Goal: Task Accomplishment & Management: Use online tool/utility

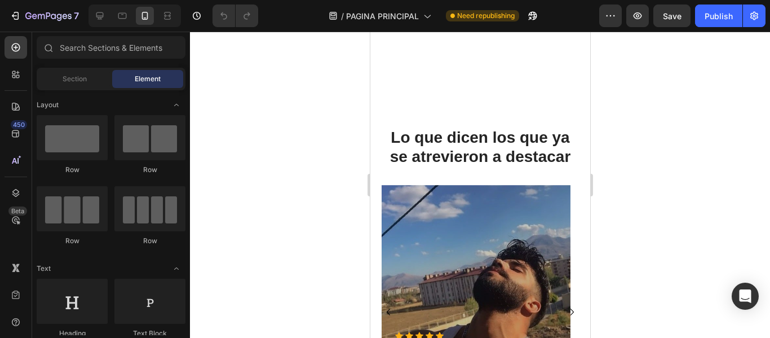
scroll to position [3376, 0]
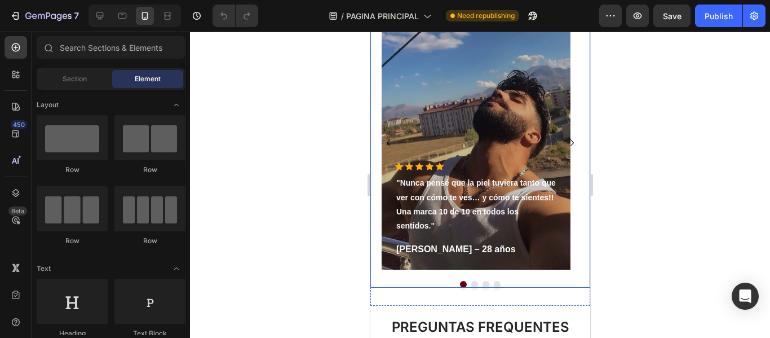
click at [471, 282] on button "Dot" at bounding box center [474, 284] width 7 height 7
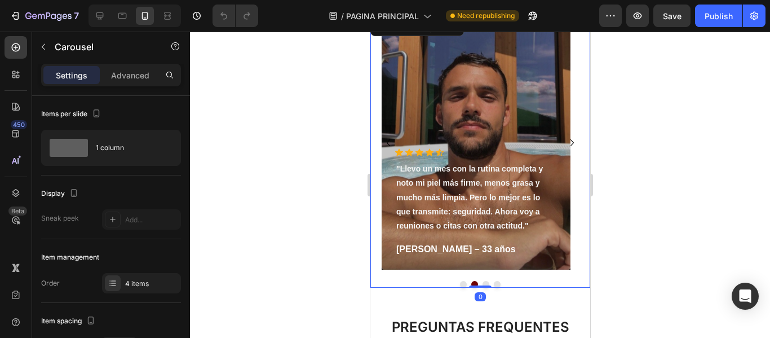
click at [482, 284] on button "Dot" at bounding box center [485, 284] width 7 height 7
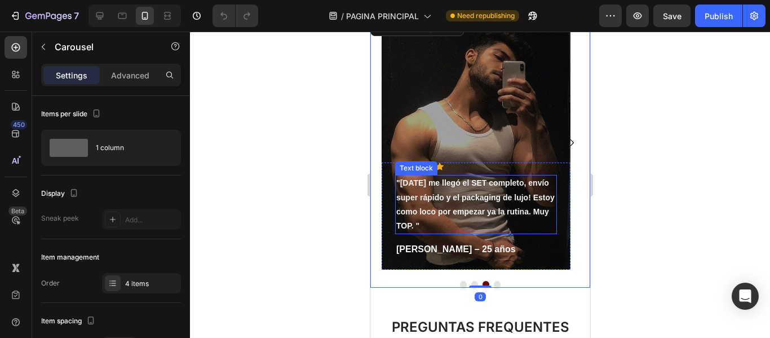
scroll to position [3319, 0]
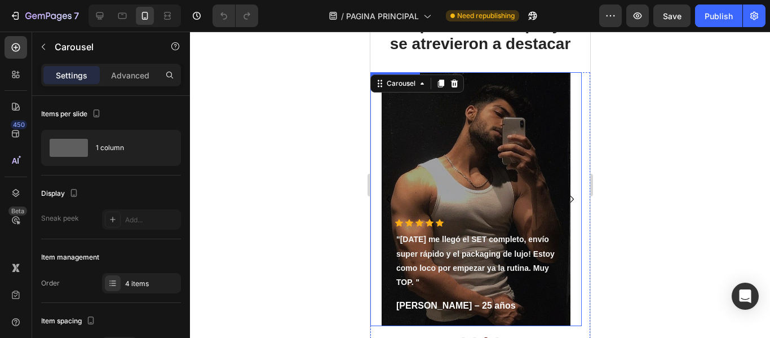
click at [454, 122] on div "Overlay" at bounding box center [475, 199] width 189 height 254
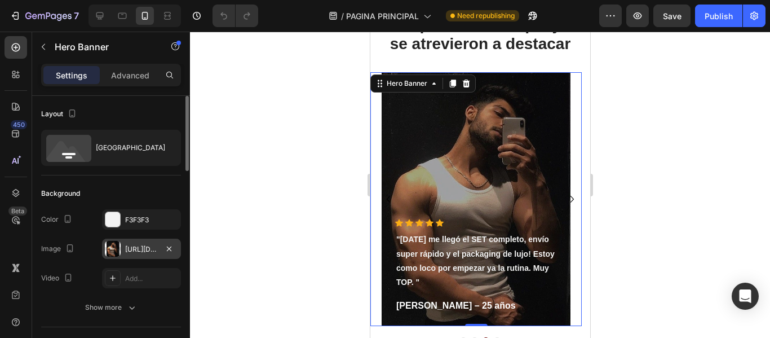
click at [140, 252] on div "https://cdn.shopify.com/s/files/1/0942/0911/4444/files/gempages_568998188862669…" at bounding box center [141, 249] width 33 height 10
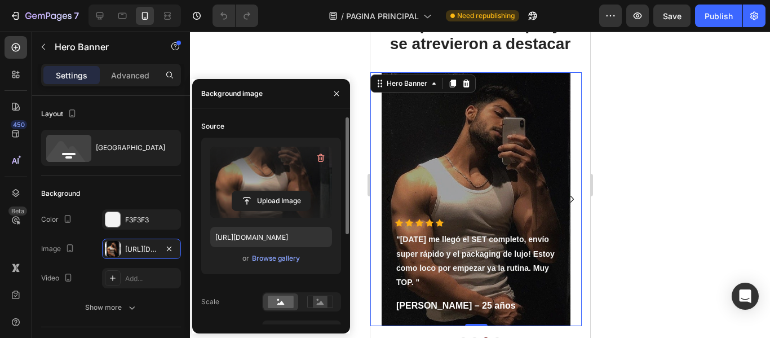
click at [265, 184] on label at bounding box center [271, 182] width 122 height 71
click at [265, 191] on input "file" at bounding box center [271, 200] width 78 height 19
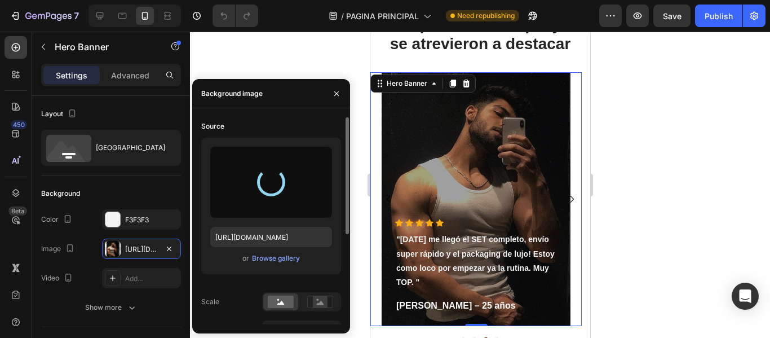
type input "https://cdn.shopify.com/s/files/1/0942/0911/4444/files/gempages_568998188862669…"
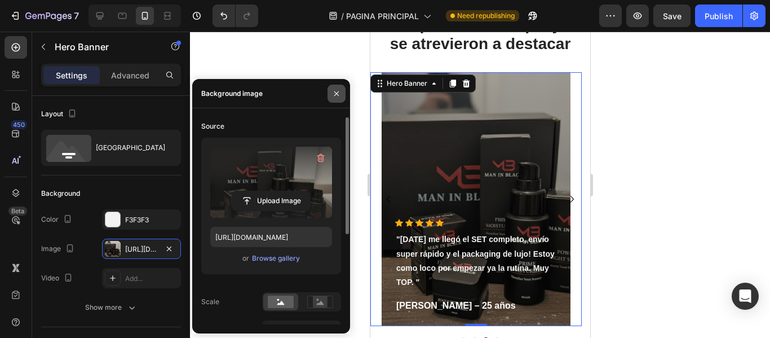
click at [334, 95] on icon "button" at bounding box center [336, 93] width 9 height 9
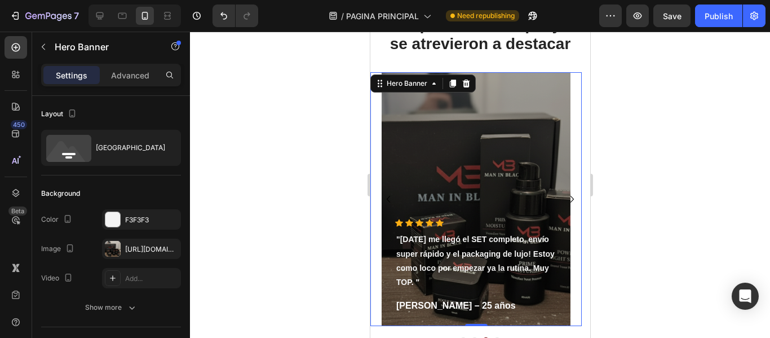
click at [339, 122] on div at bounding box center [480, 185] width 580 height 306
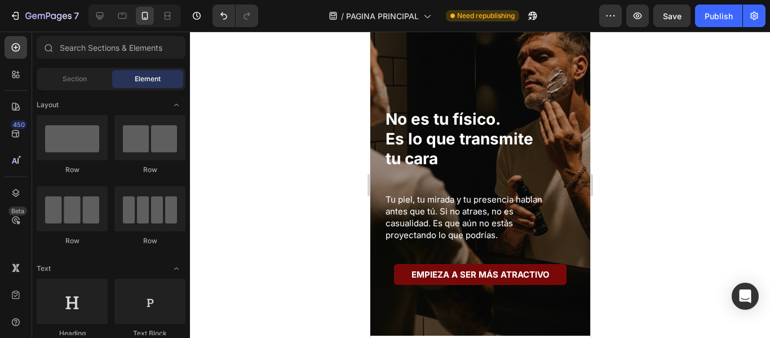
scroll to position [0, 0]
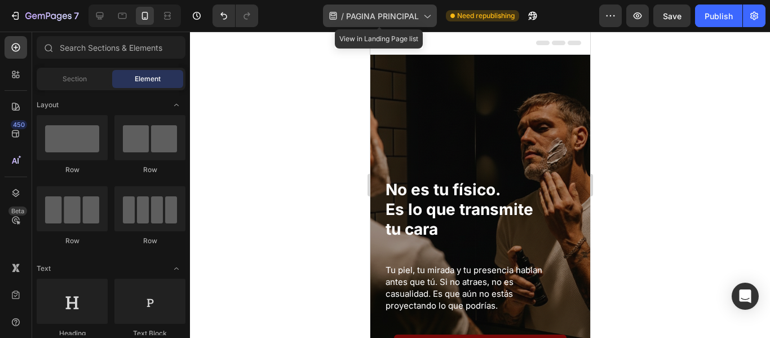
click at [394, 22] on div "/ PAGINA PRINCIPAL" at bounding box center [380, 16] width 114 height 23
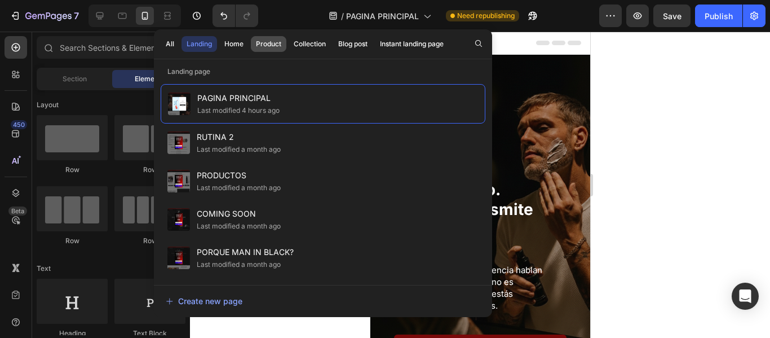
click at [261, 46] on div "Product" at bounding box center [268, 44] width 25 height 10
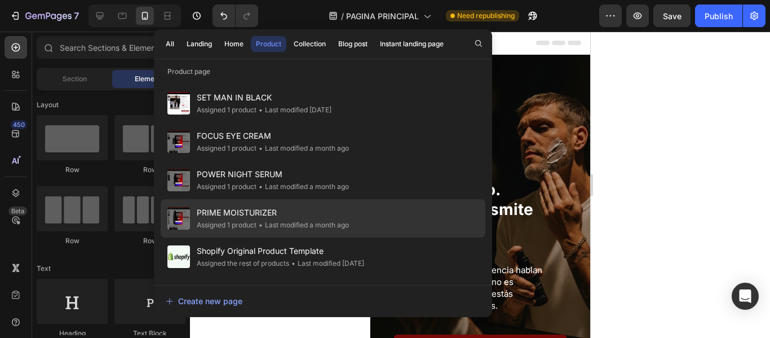
click at [253, 211] on span "PRIME MOISTURIZER" at bounding box center [273, 213] width 152 height 14
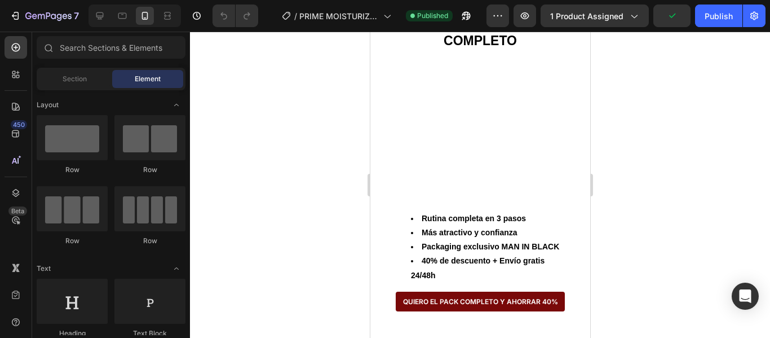
scroll to position [902, 0]
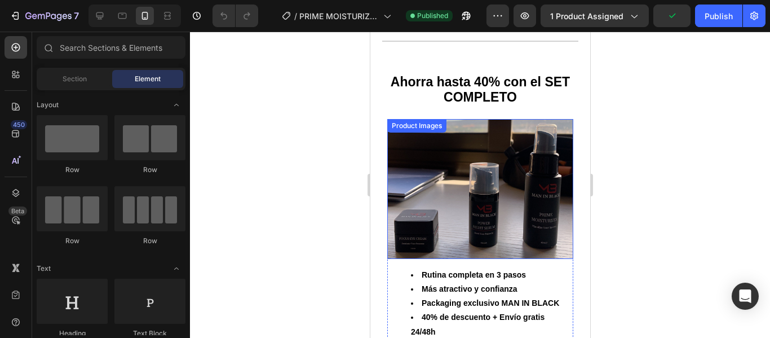
click at [488, 165] on img at bounding box center [480, 189] width 186 height 140
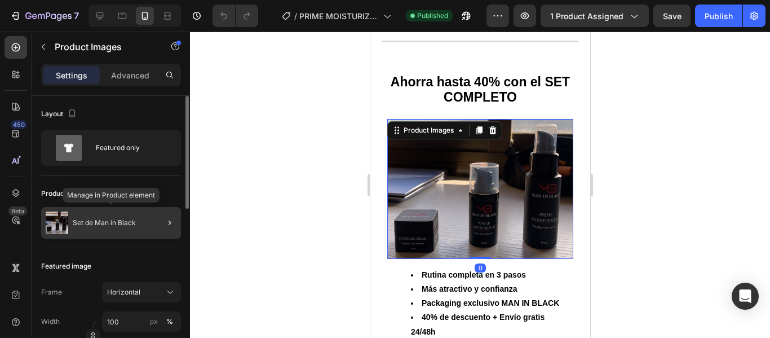
click at [113, 221] on p "Set de Man in Black" at bounding box center [104, 223] width 63 height 8
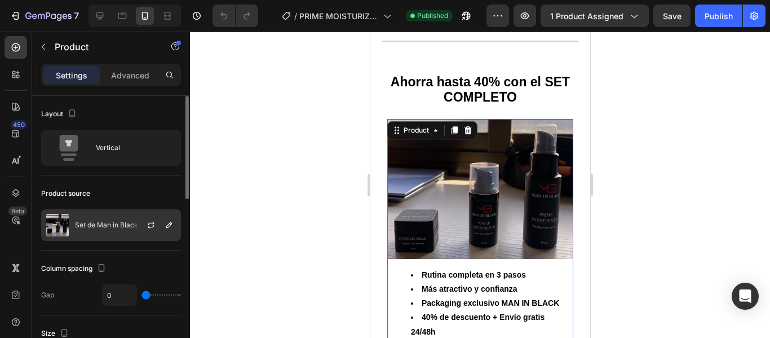
click at [94, 222] on p "Set de Man in Black" at bounding box center [106, 225] width 63 height 8
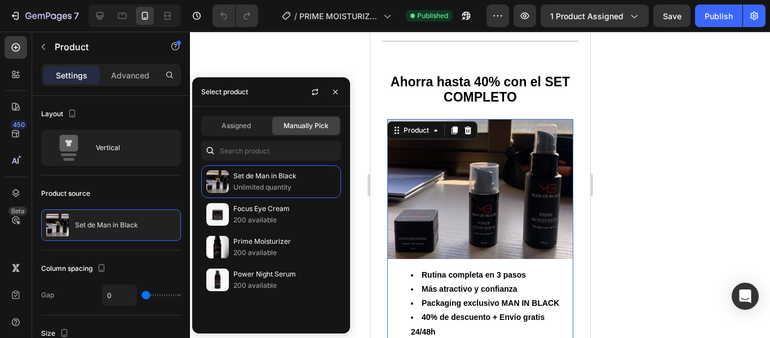
click at [261, 58] on div at bounding box center [480, 185] width 580 height 306
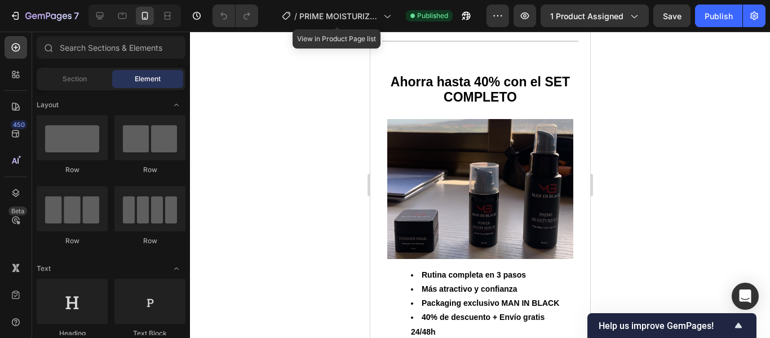
click at [336, 4] on div "/ PRIME MOISTURIZER" at bounding box center [336, 15] width 121 height 27
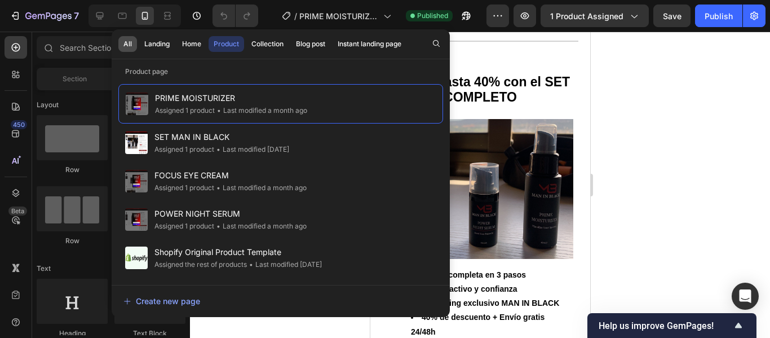
click at [126, 43] on div "All" at bounding box center [128, 44] width 8 height 10
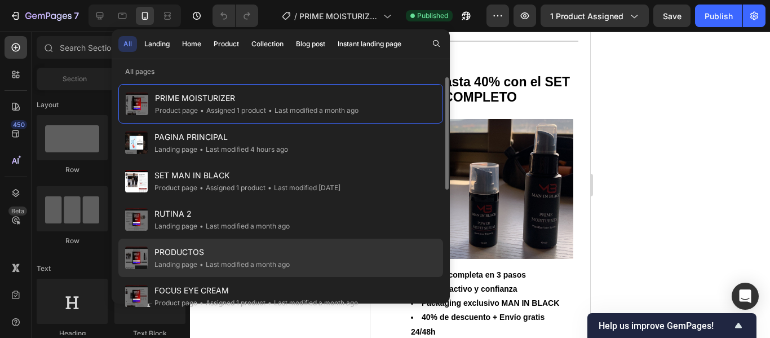
click at [205, 249] on span "PRODUCTOS" at bounding box center [222, 252] width 135 height 14
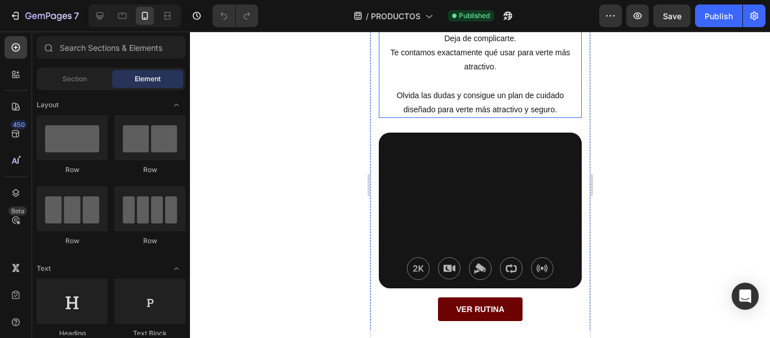
scroll to position [508, 0]
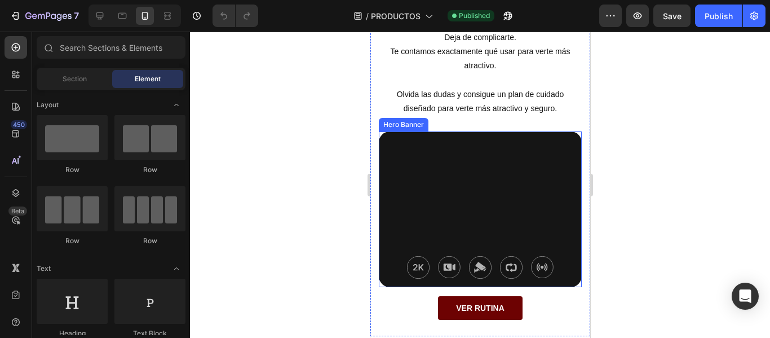
click at [467, 169] on div "Background Image" at bounding box center [479, 209] width 203 height 156
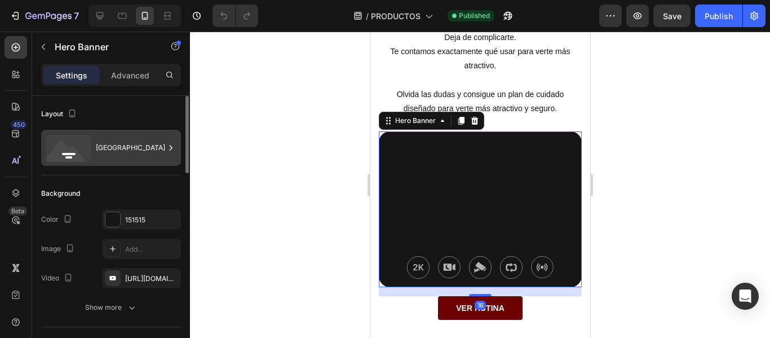
click at [107, 149] on div "[GEOGRAPHIC_DATA]" at bounding box center [130, 148] width 69 height 26
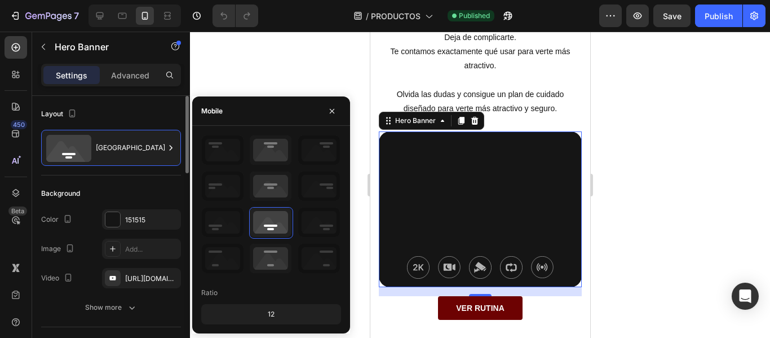
click at [134, 111] on div "Layout" at bounding box center [111, 114] width 140 height 18
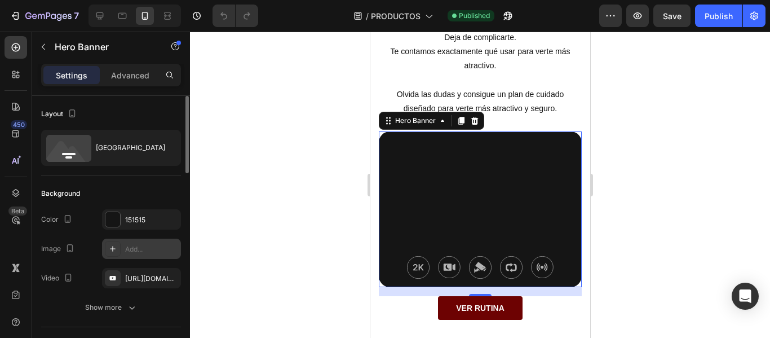
click at [145, 244] on div "Add..." at bounding box center [151, 249] width 53 height 10
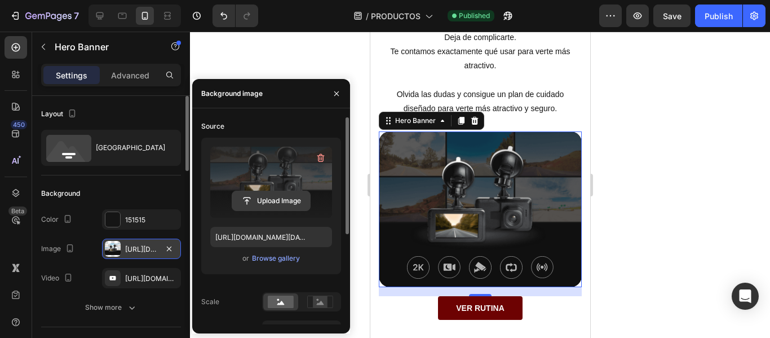
click at [274, 198] on input "file" at bounding box center [271, 200] width 78 height 19
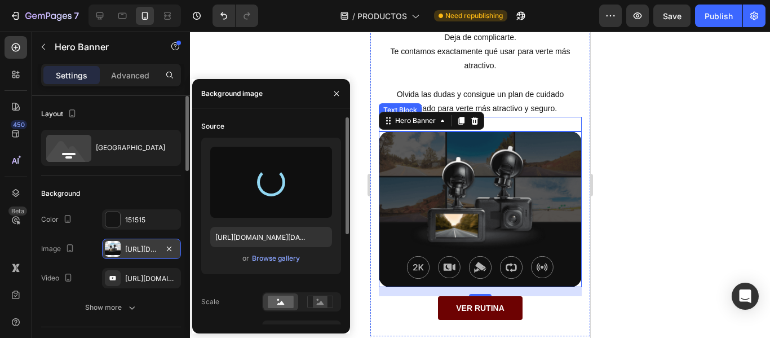
type input "https://cdn.shopify.com/s/files/1/0942/0911/4444/files/gempages_568998188862669…"
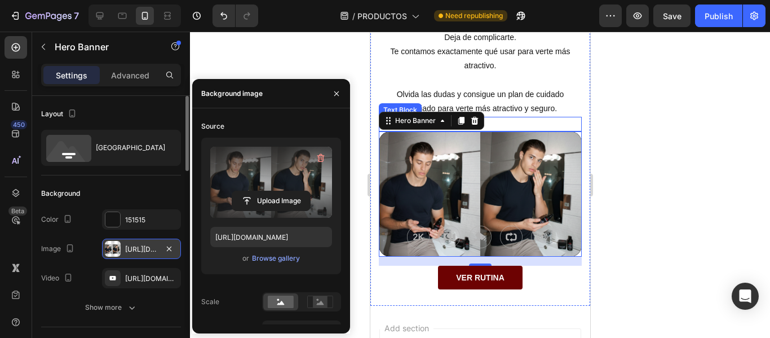
click at [315, 68] on div at bounding box center [480, 185] width 580 height 306
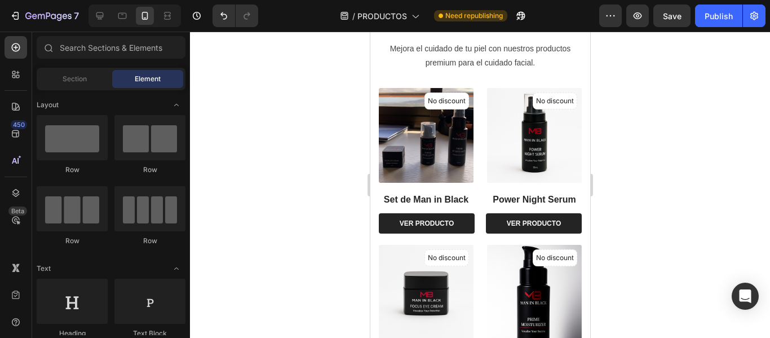
scroll to position [0, 0]
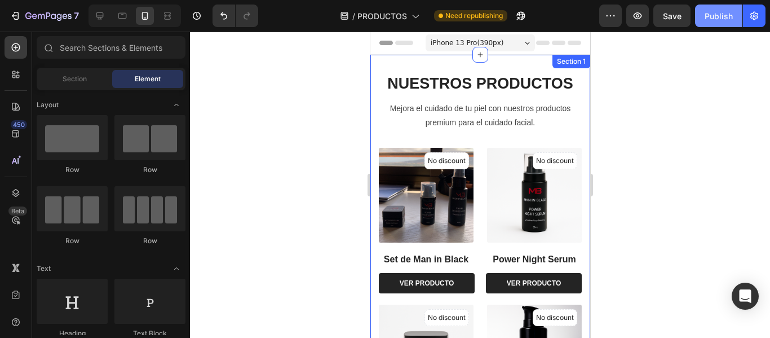
click at [725, 19] on div "Publish" at bounding box center [719, 16] width 28 height 12
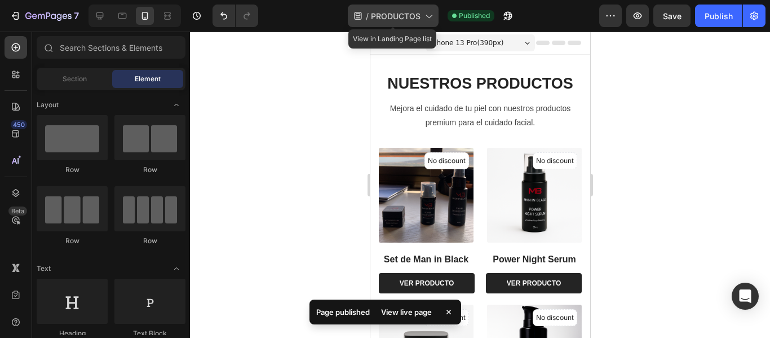
click at [396, 18] on span "PRODUCTOS" at bounding box center [396, 16] width 50 height 12
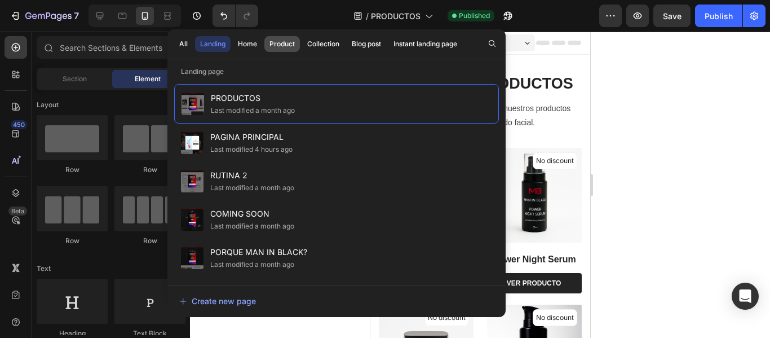
click at [275, 46] on div "Product" at bounding box center [282, 44] width 25 height 10
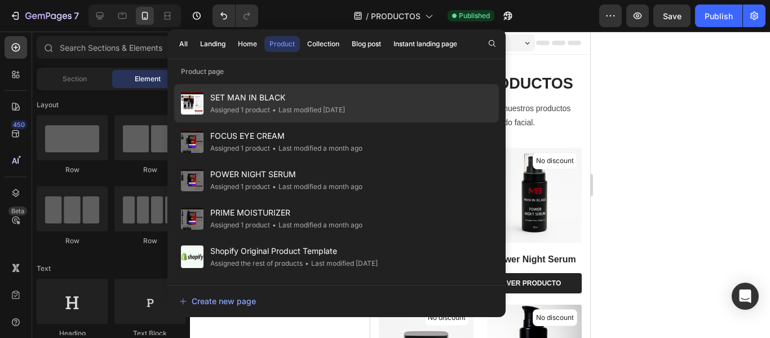
click at [258, 113] on div "Assigned 1 product" at bounding box center [240, 109] width 60 height 11
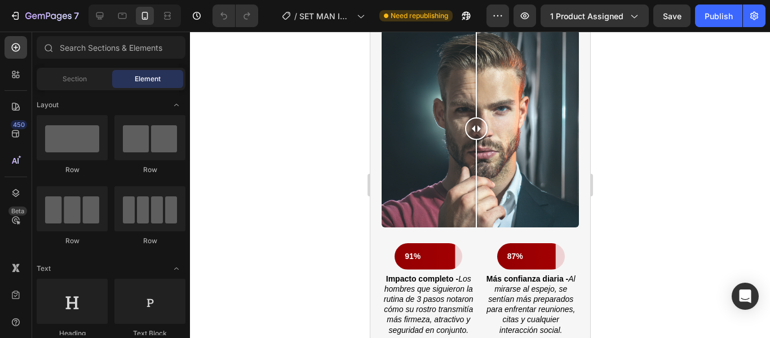
scroll to position [1802, 0]
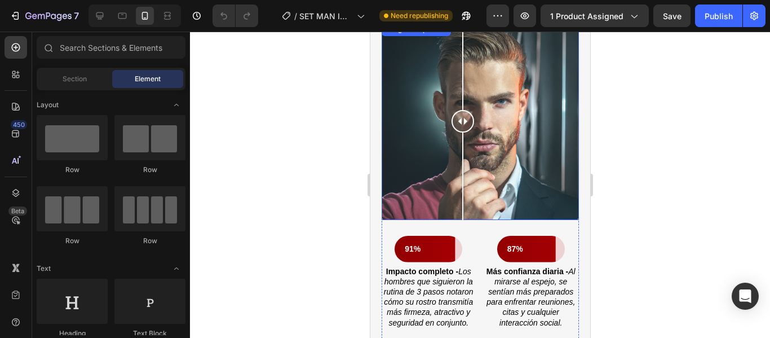
drag, startPoint x: 457, startPoint y: 120, endPoint x: 474, endPoint y: 118, distance: 16.4
click at [474, 118] on div at bounding box center [462, 121] width 23 height 23
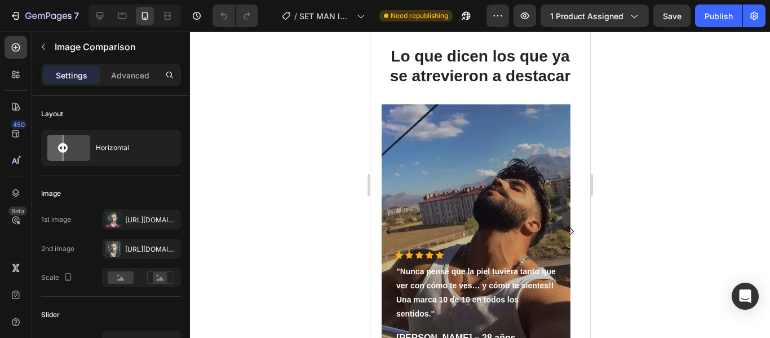
scroll to position [2648, 0]
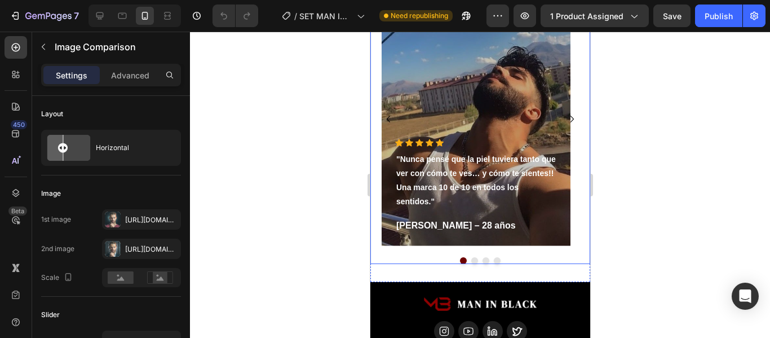
click at [471, 259] on button "Dot" at bounding box center [474, 260] width 7 height 7
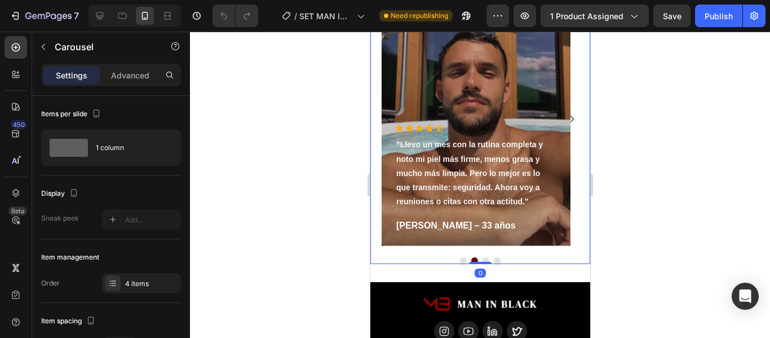
click at [482, 261] on button "Dot" at bounding box center [485, 260] width 7 height 7
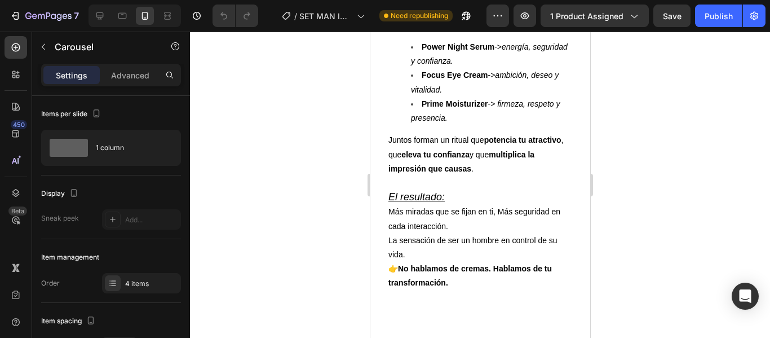
scroll to position [1078, 0]
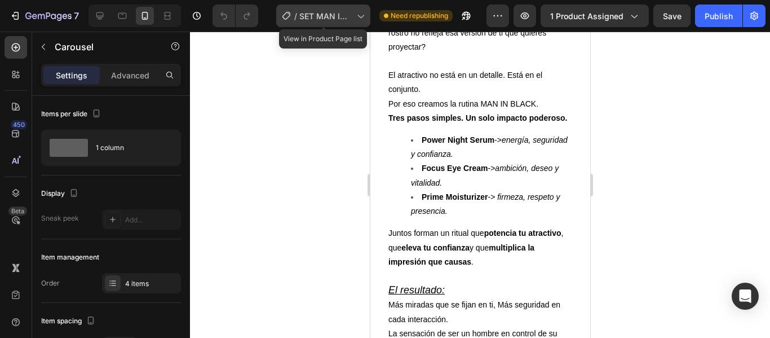
click at [328, 11] on span "SET MAN IN BLACK" at bounding box center [325, 16] width 53 height 12
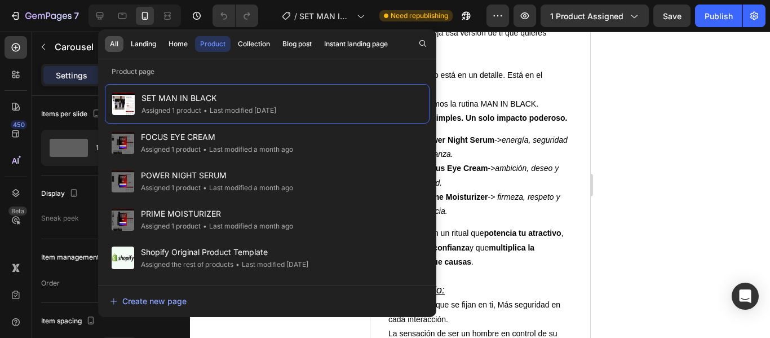
click at [121, 44] on button "All" at bounding box center [114, 44] width 19 height 16
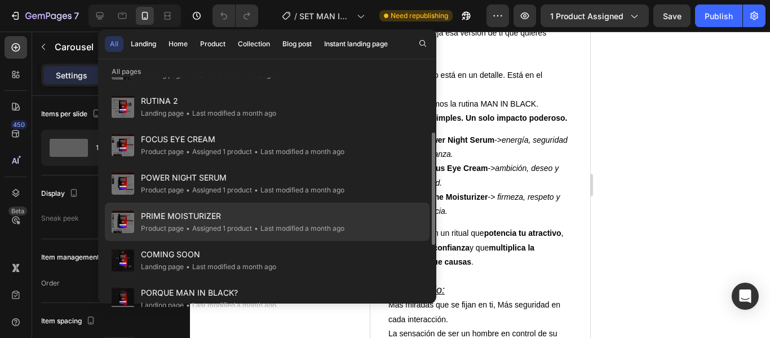
scroll to position [169, 0]
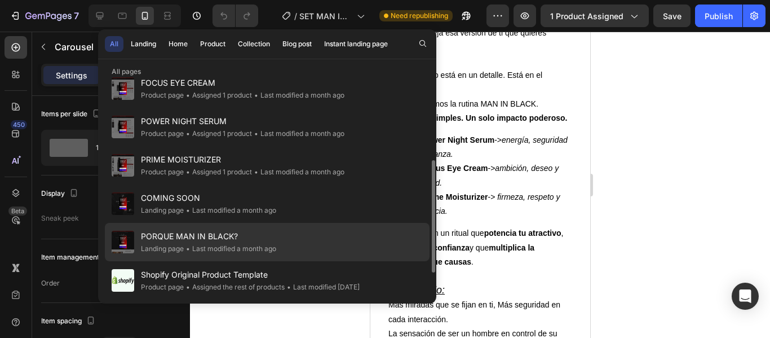
click at [210, 239] on span "PORQUE MAN IN BLACK?" at bounding box center [208, 237] width 135 height 14
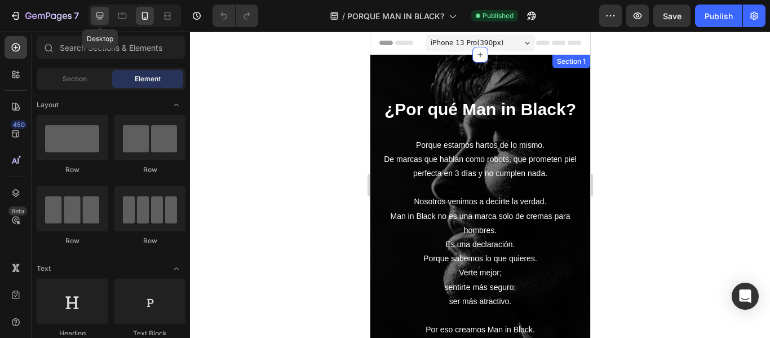
click at [99, 17] on icon at bounding box center [99, 15] width 7 height 7
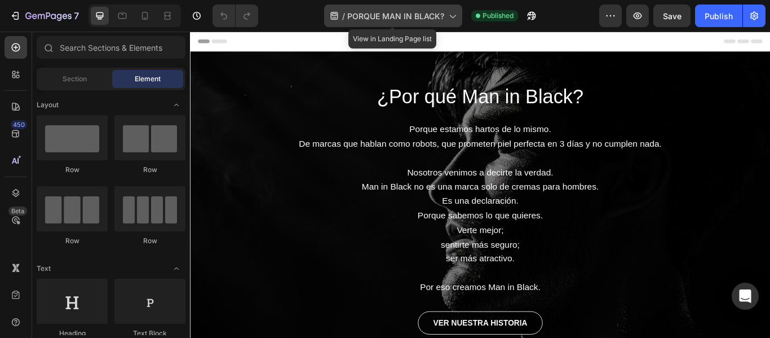
click at [371, 20] on span "PORQUE MAN IN BLACK?" at bounding box center [395, 16] width 97 height 12
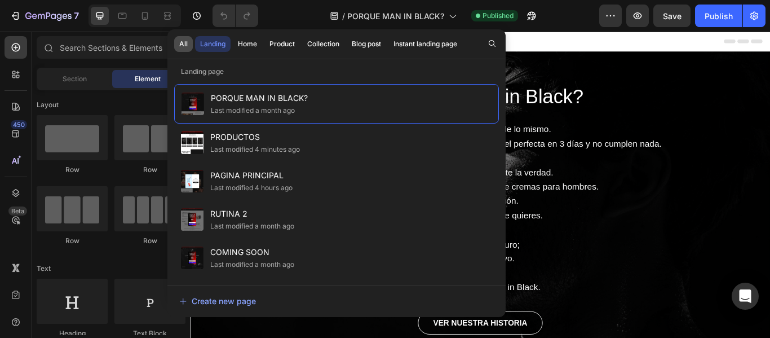
click at [180, 43] on div "All" at bounding box center [183, 44] width 8 height 10
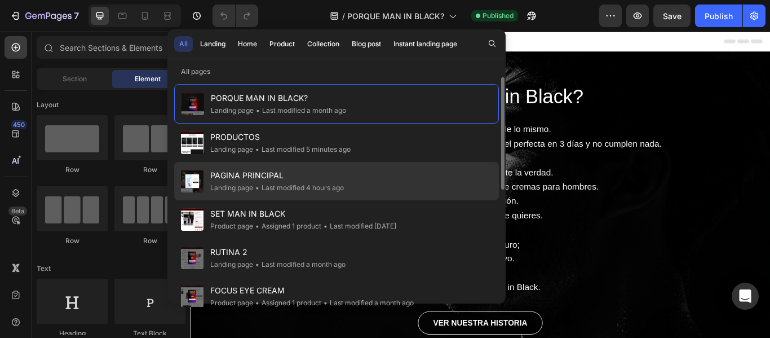
click at [250, 180] on span "PAGINA PRINCIPAL" at bounding box center [277, 176] width 134 height 14
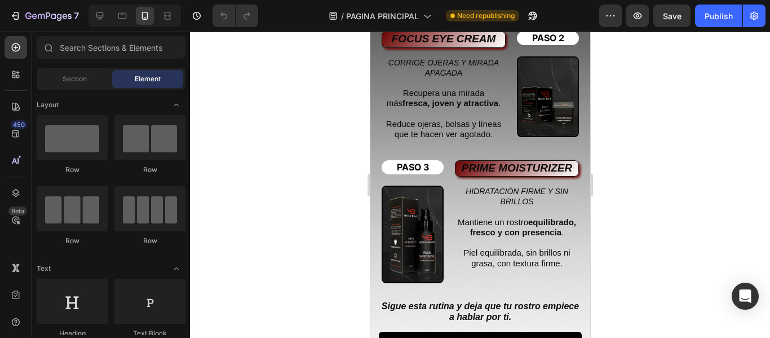
scroll to position [1861, 0]
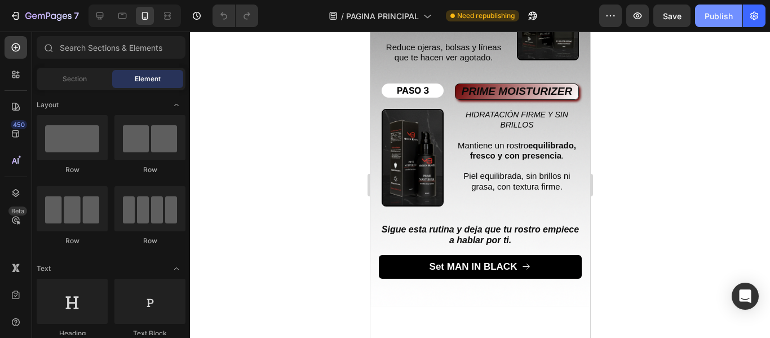
click at [716, 19] on div "Publish" at bounding box center [719, 16] width 28 height 12
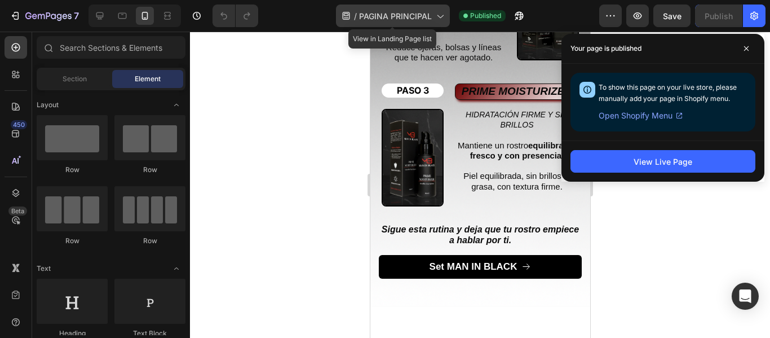
click at [404, 15] on span "PAGINA PRINCIPAL" at bounding box center [395, 16] width 73 height 12
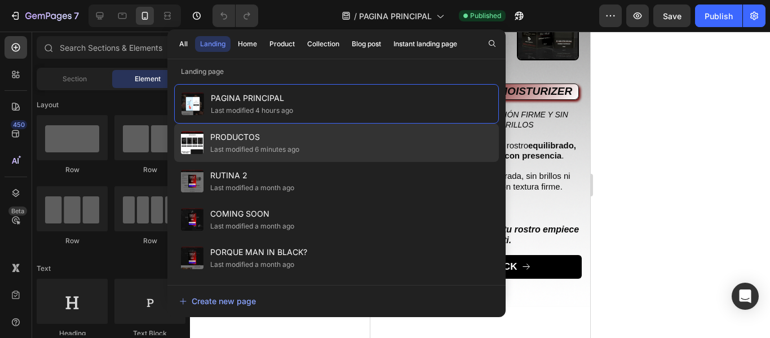
click at [263, 151] on div "Last modified 6 minutes ago" at bounding box center [254, 149] width 89 height 11
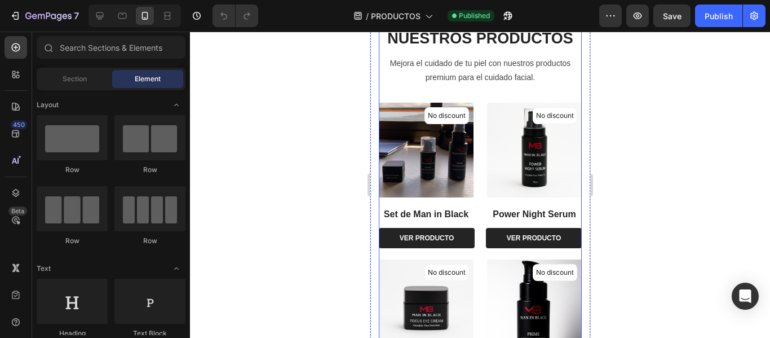
scroll to position [56, 0]
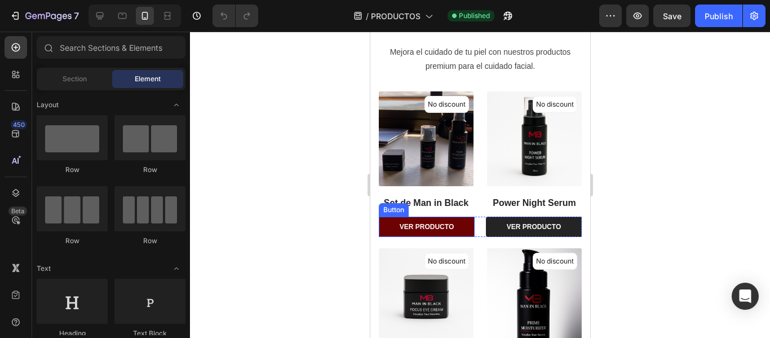
click at [467, 231] on button "VER PRODUCTO" at bounding box center [426, 227] width 96 height 20
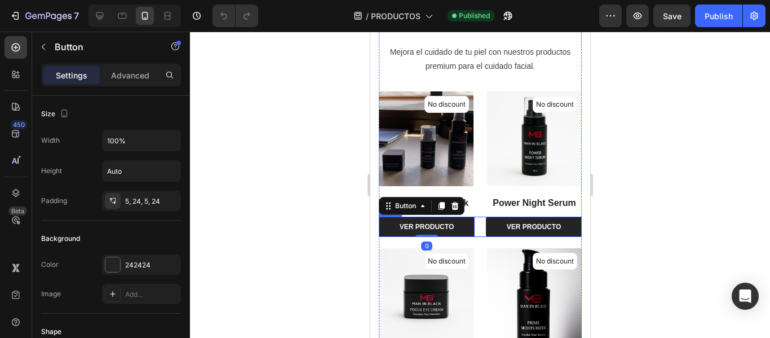
click at [475, 230] on div "VER PRODUCTO Button 0 VER PRODUCTO Button Row" at bounding box center [479, 227] width 203 height 20
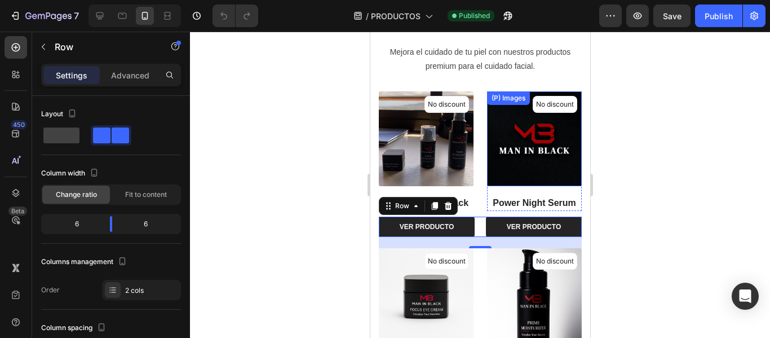
click at [501, 178] on img at bounding box center [534, 138] width 95 height 95
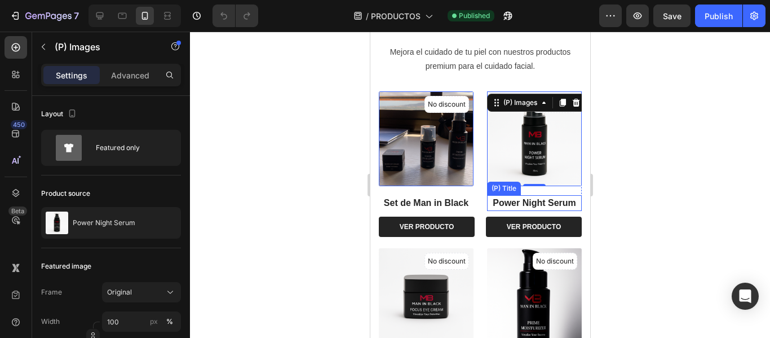
click at [531, 189] on div "Power Night Serum (P) Title Seal Subscriptions Seal Subscriptions" at bounding box center [534, 198] width 95 height 25
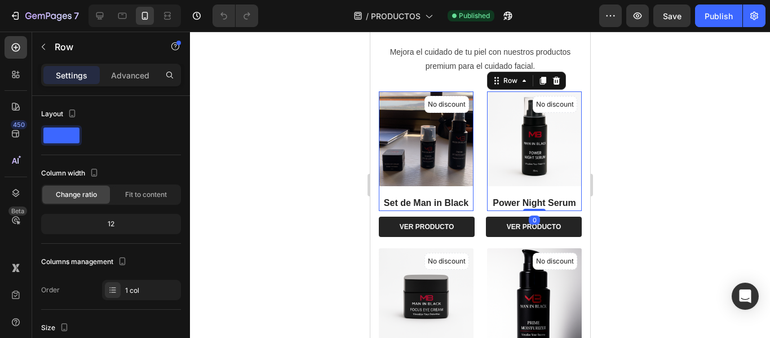
drag, startPoint x: 495, startPoint y: 187, endPoint x: 474, endPoint y: 188, distance: 20.9
click at [494, 187] on div "Power Night Serum (P) Title Seal Subscriptions Seal Subscriptions" at bounding box center [534, 198] width 95 height 25
click at [461, 188] on div "Set de Man in Black (P) Title Seal Subscriptions Seal Subscriptions" at bounding box center [425, 198] width 95 height 25
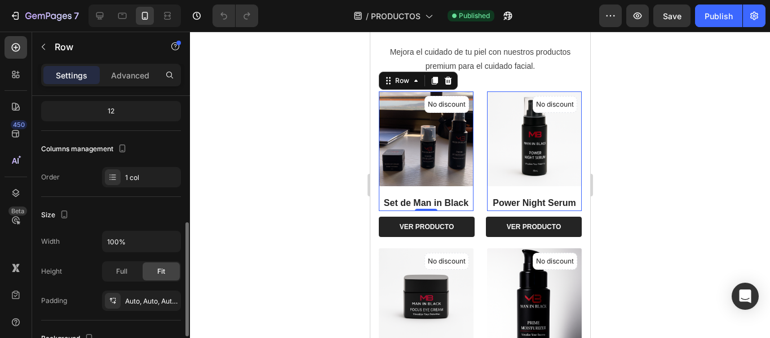
scroll to position [226, 0]
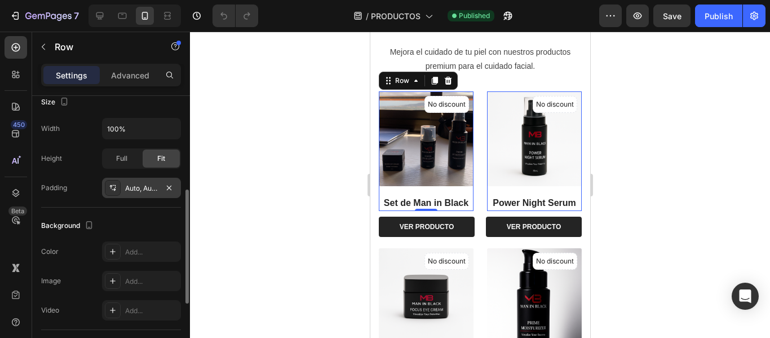
click at [137, 193] on div "Auto, Auto, Auto, Auto" at bounding box center [141, 188] width 79 height 20
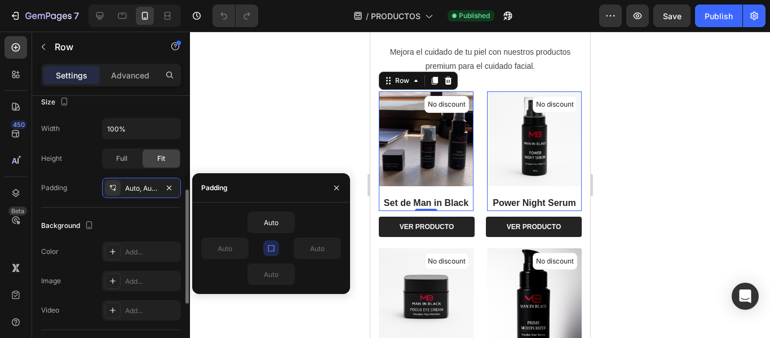
click at [102, 218] on div "Background" at bounding box center [111, 226] width 140 height 18
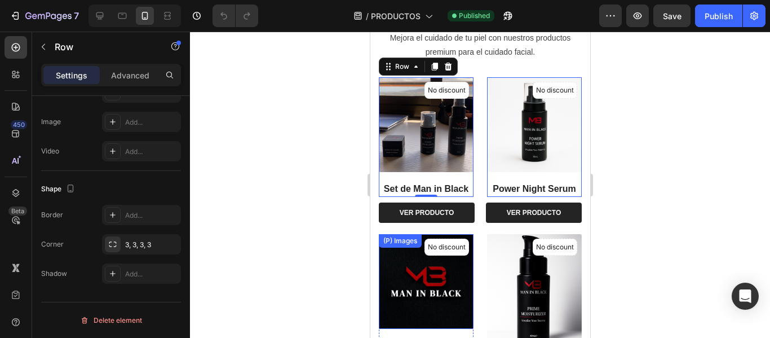
scroll to position [169, 0]
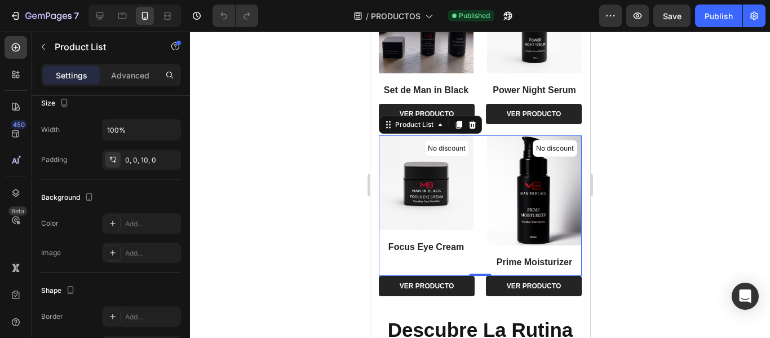
click at [475, 140] on div "No discount Not be displayed when published (P) Tag (P) Images Focus Eye Cream …" at bounding box center [479, 202] width 203 height 134
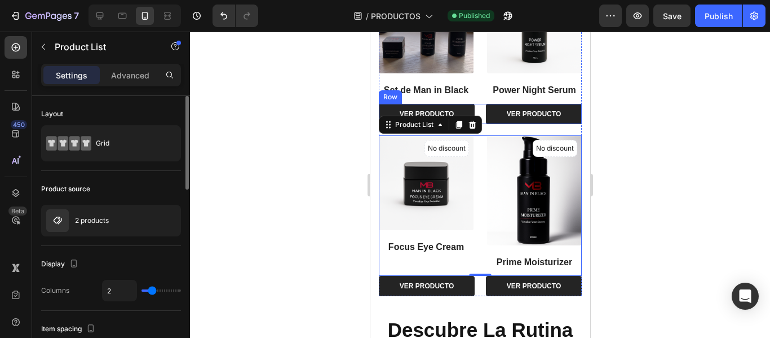
click at [477, 104] on div "VER PRODUCTO Button VER PRODUCTO Button Row" at bounding box center [479, 114] width 203 height 20
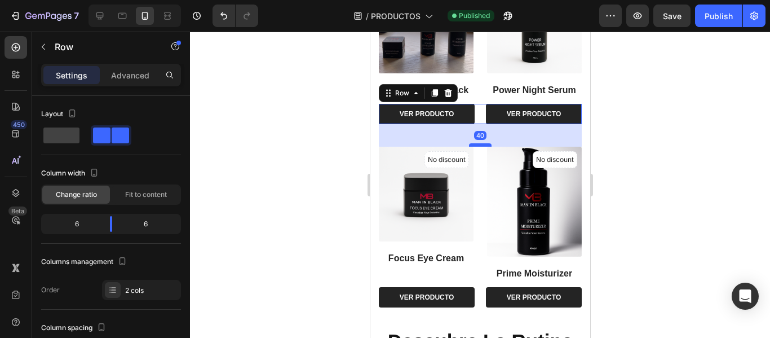
drag, startPoint x: 479, startPoint y: 129, endPoint x: 480, endPoint y: 140, distance: 11.4
click at [480, 143] on div at bounding box center [480, 144] width 23 height 3
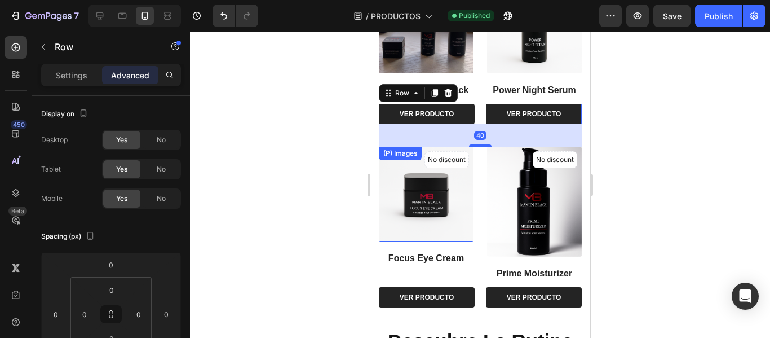
click at [280, 151] on div at bounding box center [480, 185] width 580 height 306
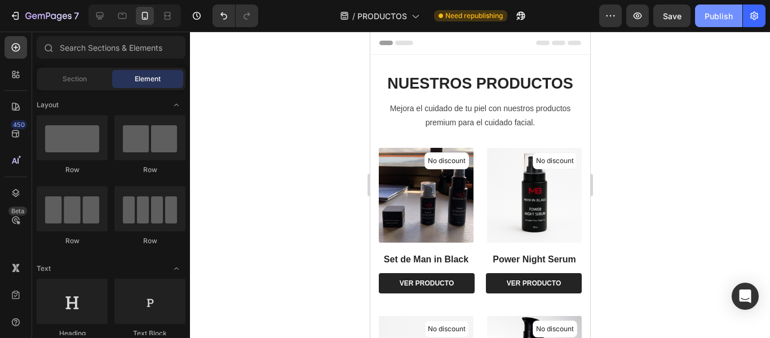
click at [716, 19] on div "Publish" at bounding box center [719, 16] width 28 height 12
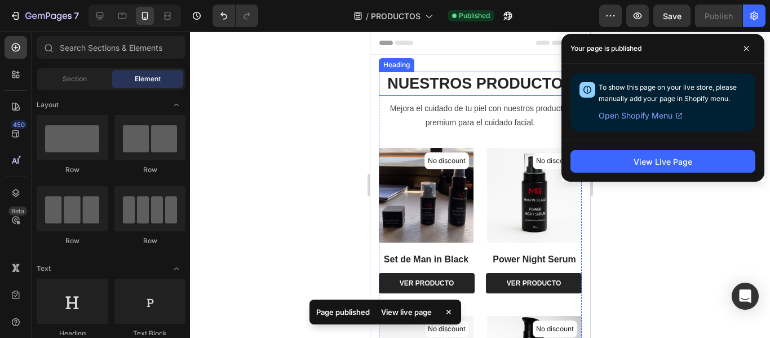
click at [487, 83] on span "NUESTROS PRODUCTOS" at bounding box center [480, 83] width 186 height 17
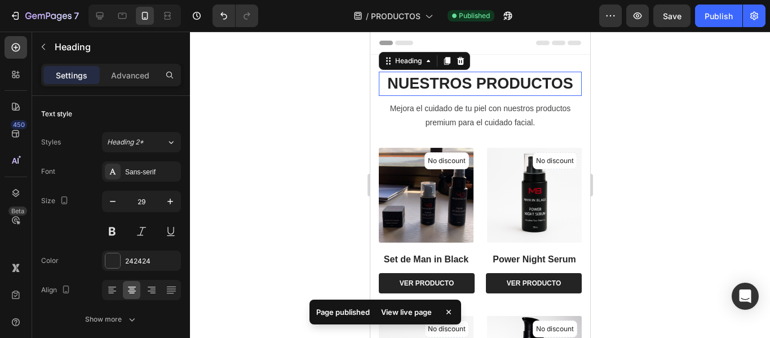
click at [487, 83] on span "NUESTROS PRODUCTOS" at bounding box center [480, 83] width 186 height 17
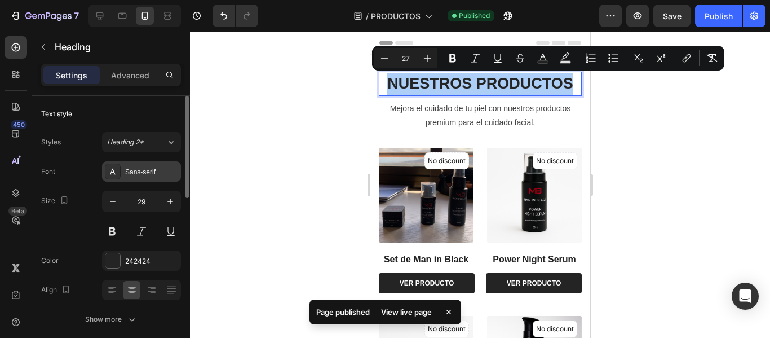
click at [140, 172] on div "Sans-serif" at bounding box center [151, 172] width 53 height 10
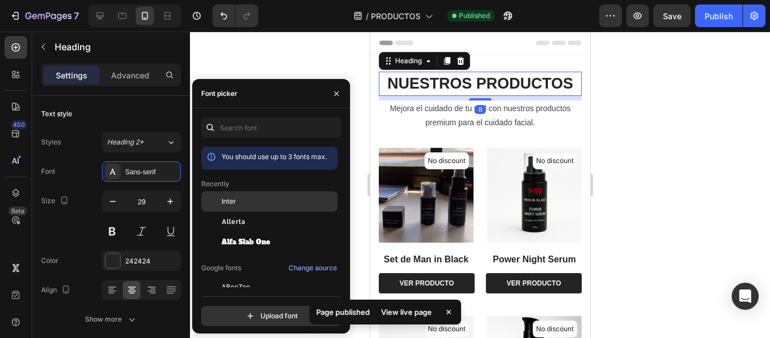
click at [238, 199] on div "Inter" at bounding box center [279, 201] width 114 height 10
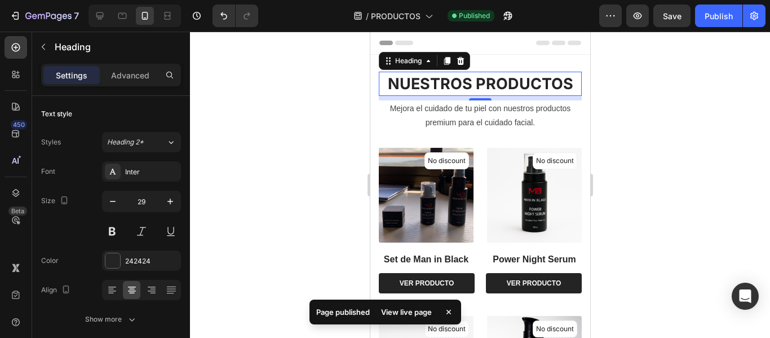
click at [474, 109] on div "8" at bounding box center [479, 109] width 11 height 9
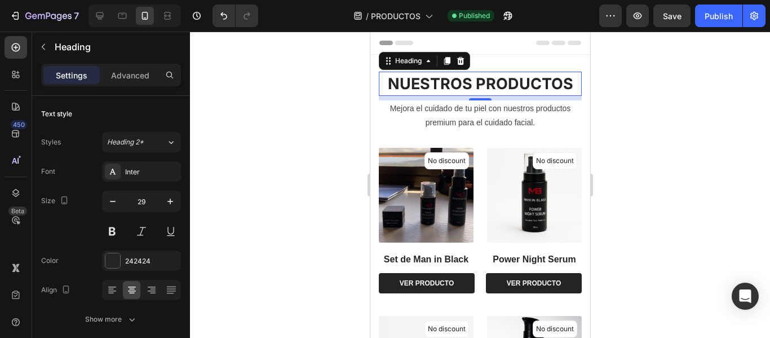
click at [474, 109] on div "8" at bounding box center [479, 109] width 11 height 9
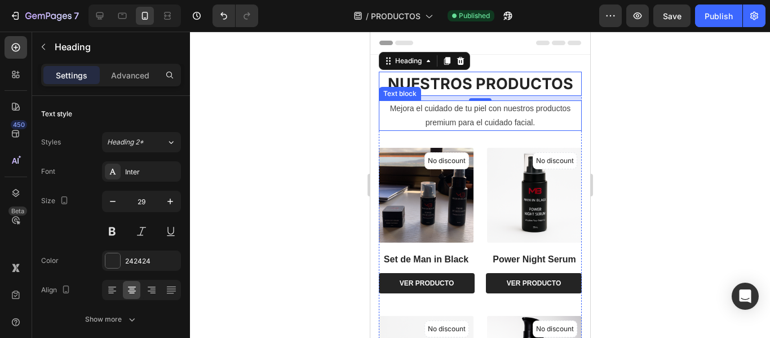
click at [473, 119] on p "Mejora el cuidado de tu piel con nuestros productos premium para el cuidado fac…" at bounding box center [480, 116] width 201 height 28
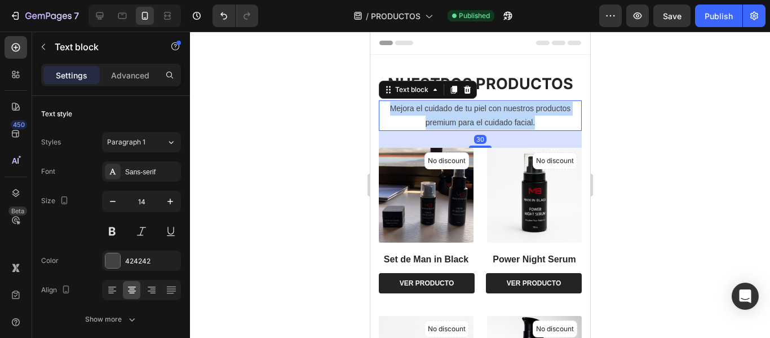
click at [473, 119] on p "Mejora el cuidado de tu piel con nuestros productos premium para el cuidado fac…" at bounding box center [480, 116] width 201 height 28
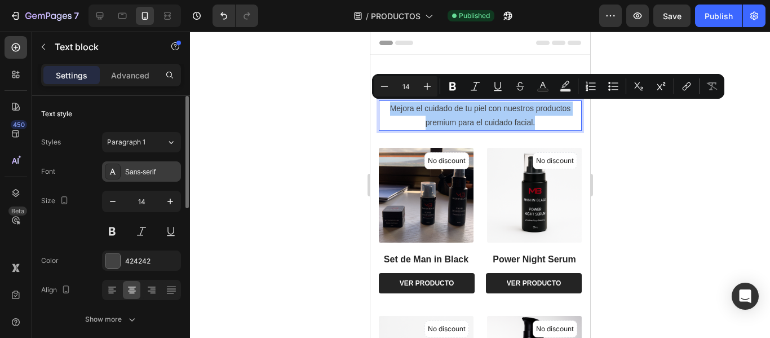
click at [123, 174] on div "Sans-serif" at bounding box center [141, 171] width 79 height 20
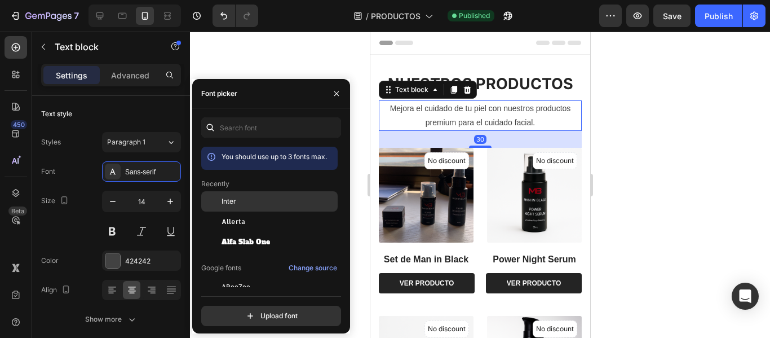
click at [237, 199] on div "Inter" at bounding box center [279, 201] width 114 height 10
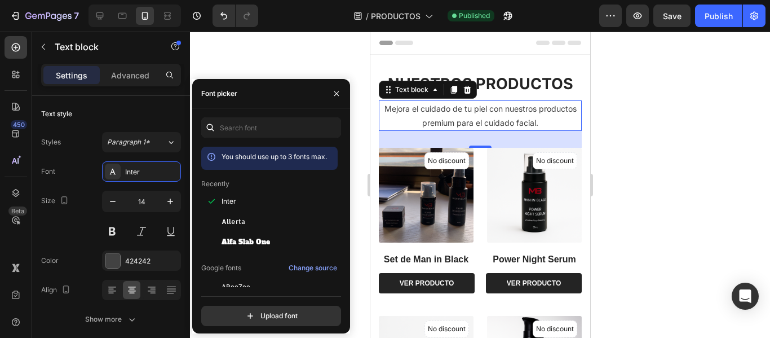
click at [690, 174] on div at bounding box center [480, 185] width 580 height 306
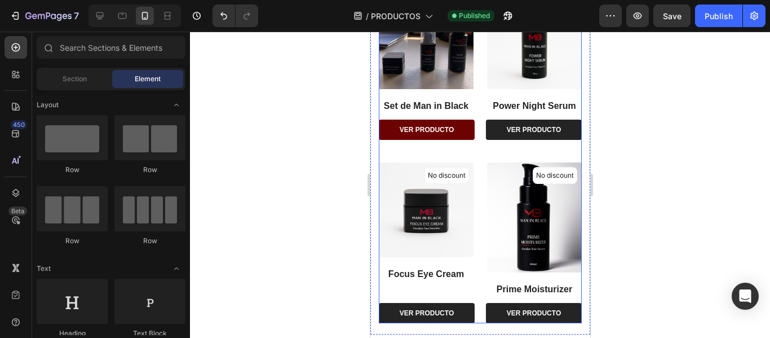
scroll to position [169, 0]
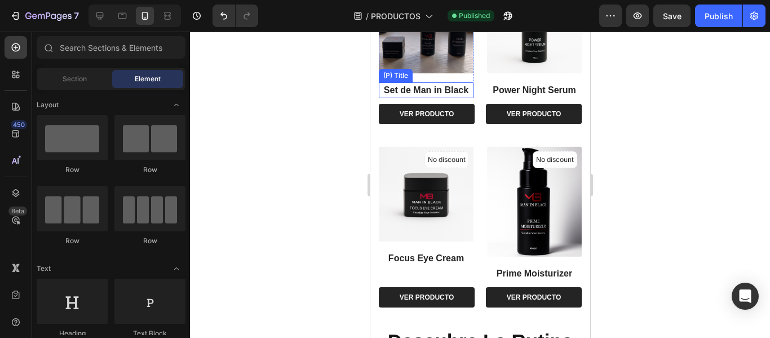
click at [431, 86] on h2 "Set de Man in Black" at bounding box center [425, 90] width 95 height 16
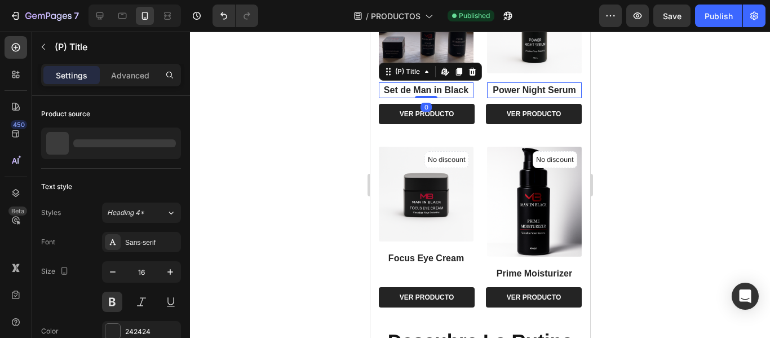
click at [431, 86] on h2 "Set de Man in Black" at bounding box center [425, 90] width 95 height 16
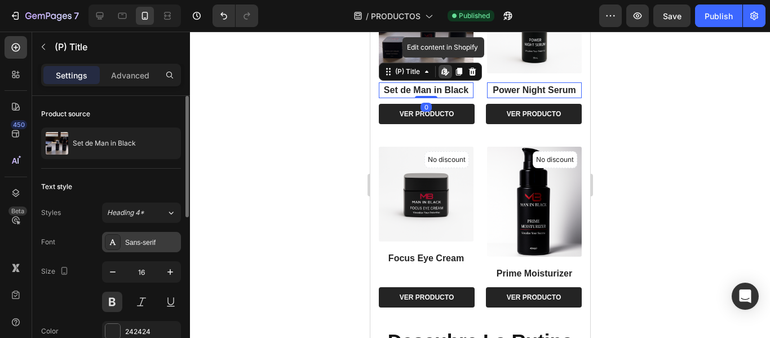
click at [144, 240] on div "Sans-serif" at bounding box center [151, 242] width 53 height 10
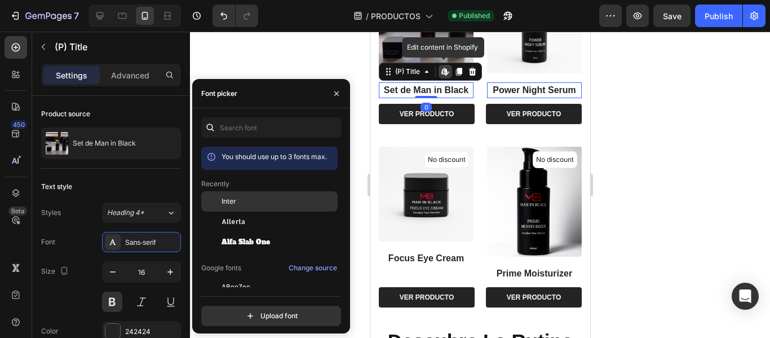
click at [241, 202] on div "Inter" at bounding box center [279, 201] width 114 height 10
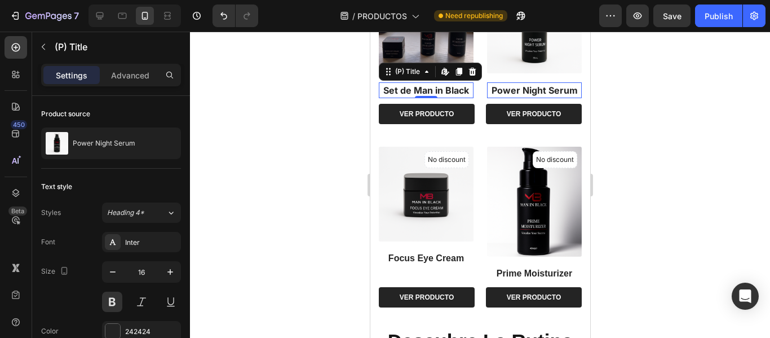
click at [520, 83] on h2 "Power Night Serum" at bounding box center [534, 90] width 95 height 16
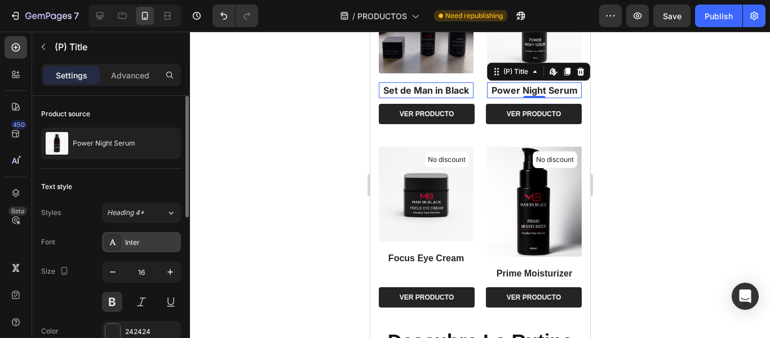
click at [144, 244] on div "Inter" at bounding box center [151, 242] width 53 height 10
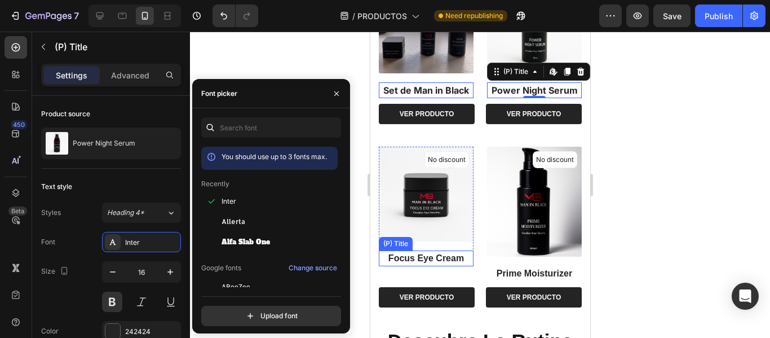
click at [418, 250] on h2 "Focus Eye Cream" at bounding box center [425, 258] width 95 height 16
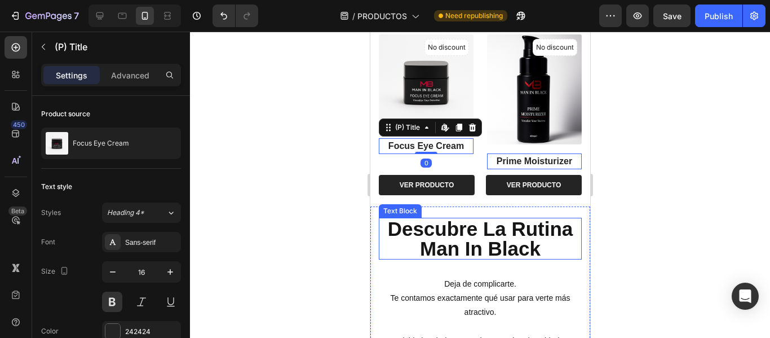
scroll to position [282, 0]
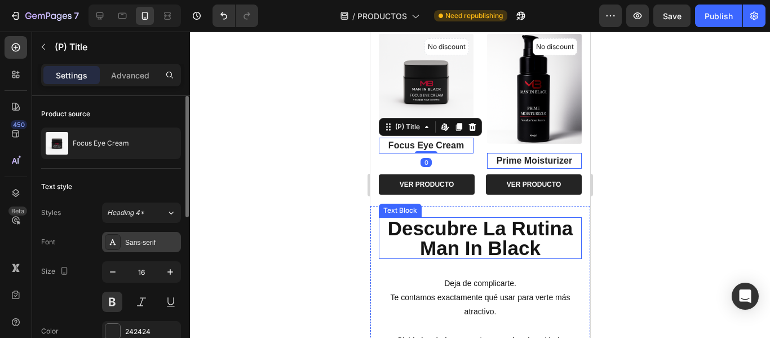
click at [153, 243] on div "Sans-serif" at bounding box center [151, 242] width 53 height 10
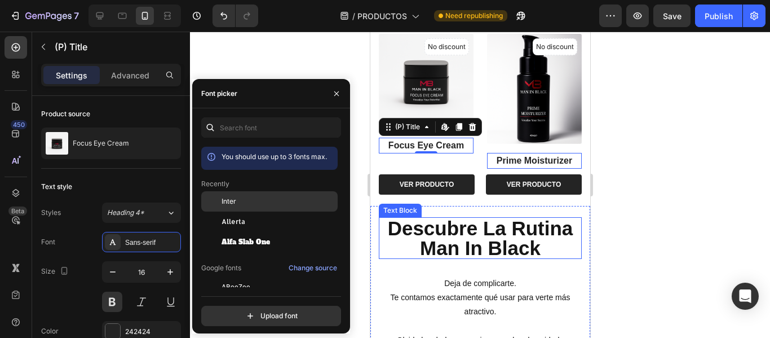
click at [241, 205] on div "Inter" at bounding box center [279, 201] width 114 height 10
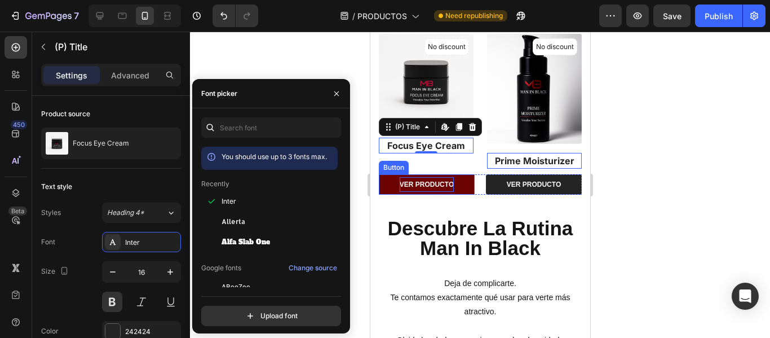
click at [427, 180] on strong "VER PRODUCTO" at bounding box center [426, 184] width 54 height 8
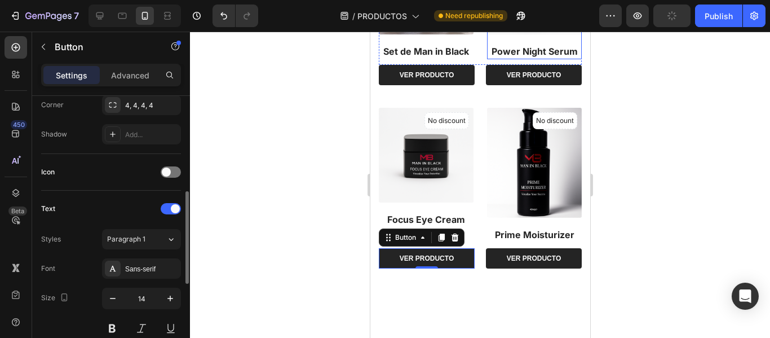
scroll to position [56, 0]
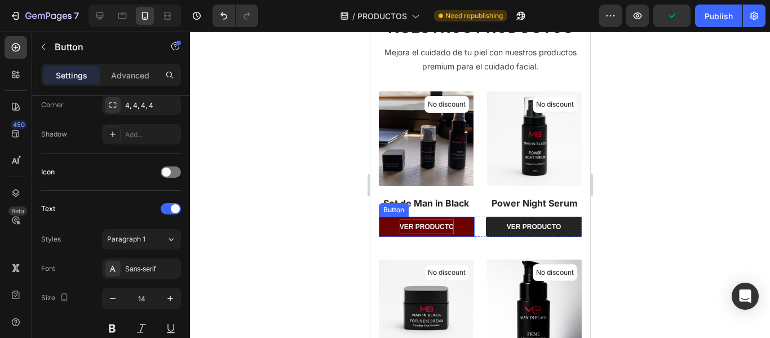
click at [441, 223] on strong "VER PRODUCTO" at bounding box center [426, 227] width 54 height 8
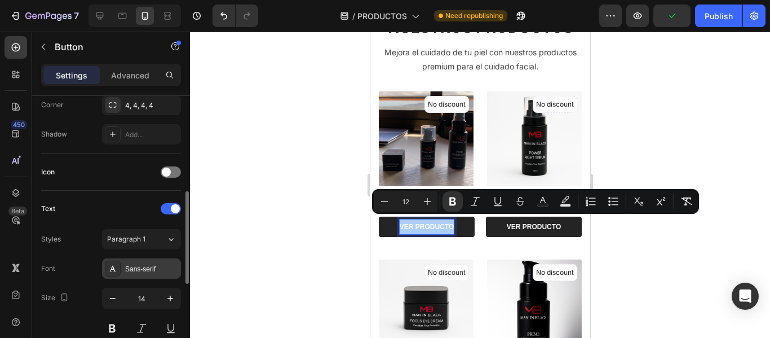
click at [143, 266] on div "Sans-serif" at bounding box center [151, 269] width 53 height 10
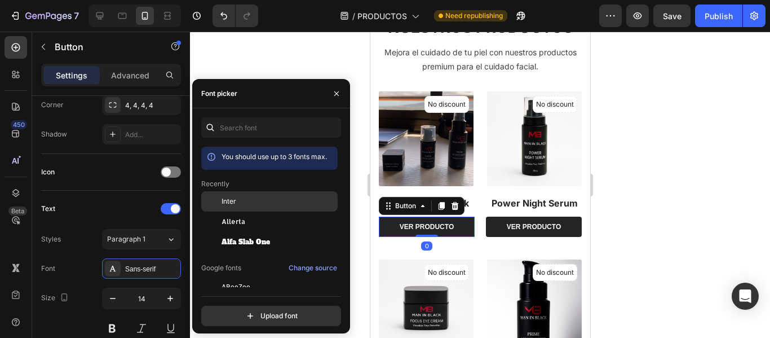
click at [254, 201] on div "Inter" at bounding box center [279, 201] width 114 height 10
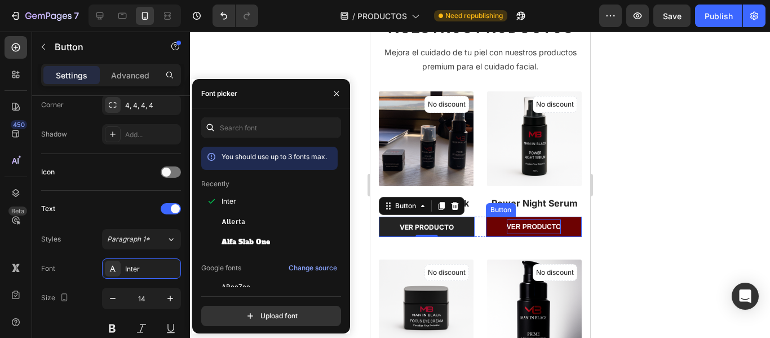
click at [541, 224] on strong "VER PRODUCTO" at bounding box center [533, 227] width 54 height 8
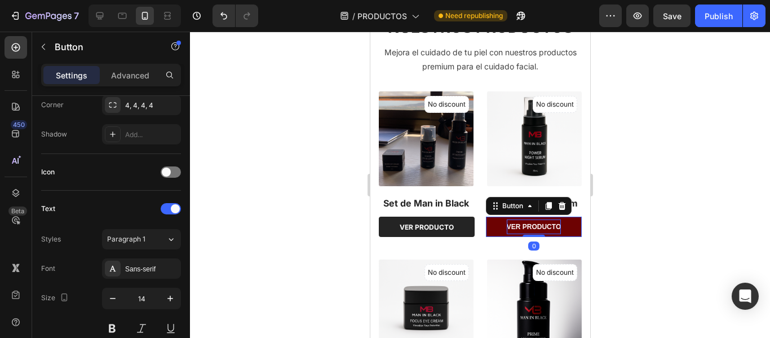
click at [541, 224] on strong "VER PRODUCTO" at bounding box center [533, 227] width 54 height 8
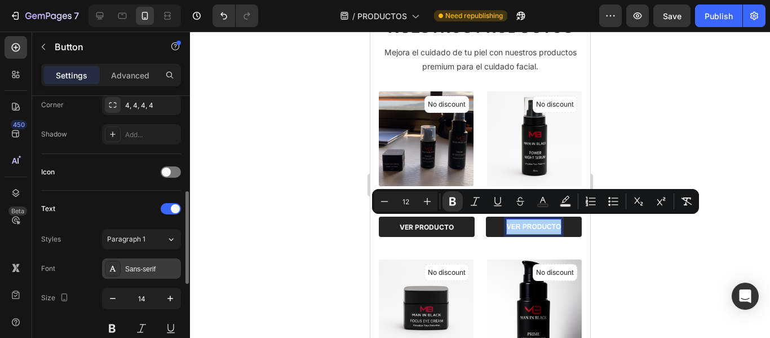
click at [146, 264] on div "Sans-serif" at bounding box center [151, 269] width 53 height 10
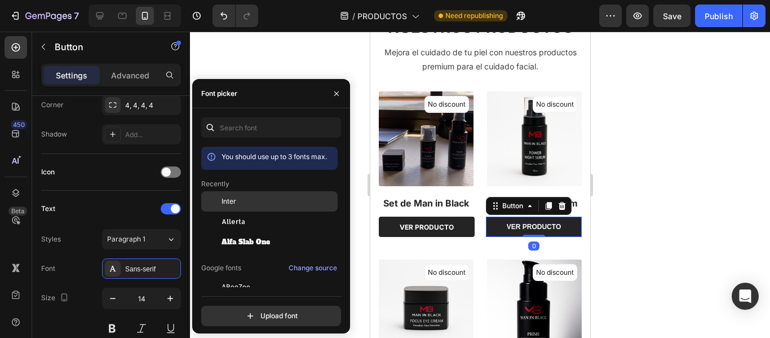
click at [240, 205] on div "Inter" at bounding box center [279, 201] width 114 height 10
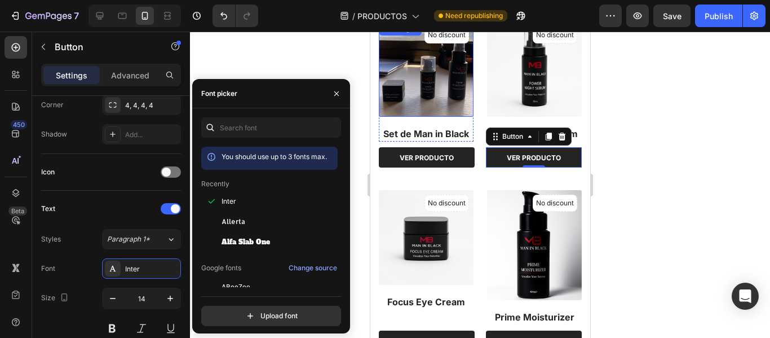
scroll to position [169, 0]
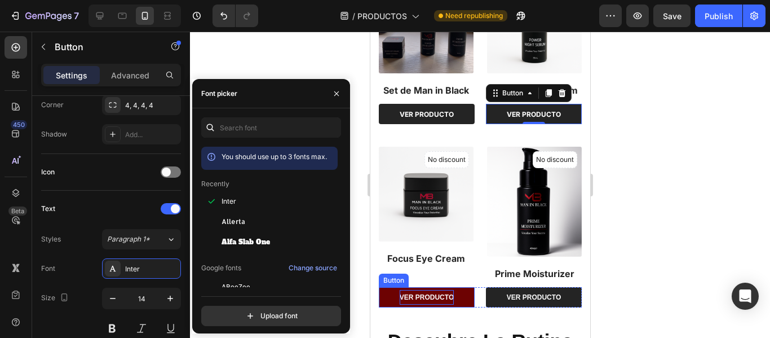
click at [430, 293] on strong "VER PRODUCTO" at bounding box center [426, 297] width 54 height 8
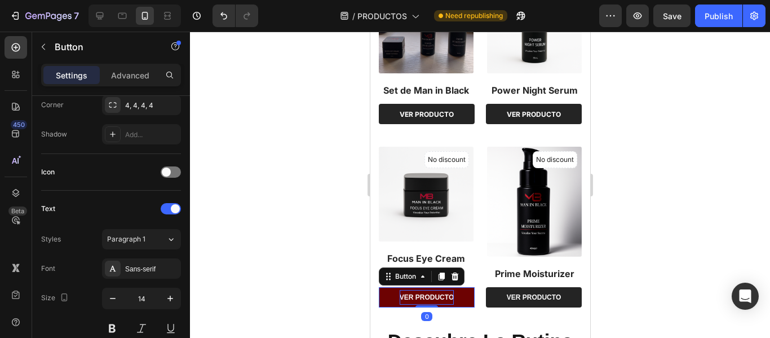
click at [430, 293] on strong "VER PRODUCTO" at bounding box center [426, 297] width 54 height 8
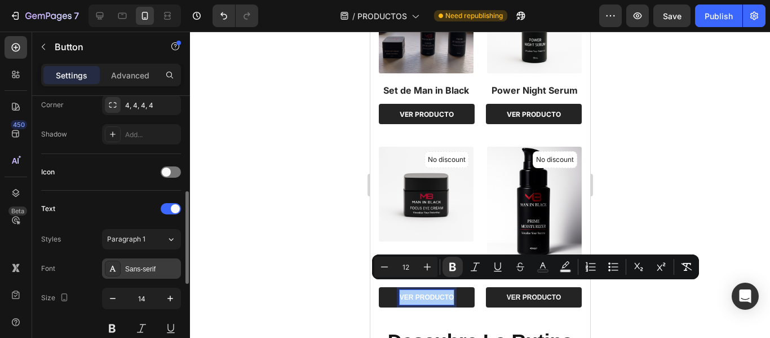
click at [138, 264] on div "Sans-serif" at bounding box center [151, 269] width 53 height 10
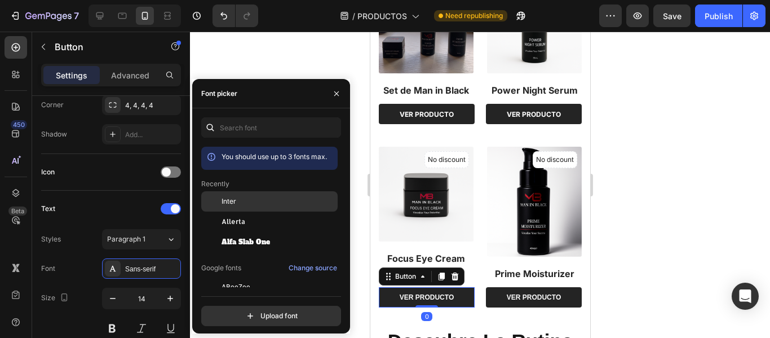
click at [229, 201] on span "Inter" at bounding box center [229, 201] width 15 height 10
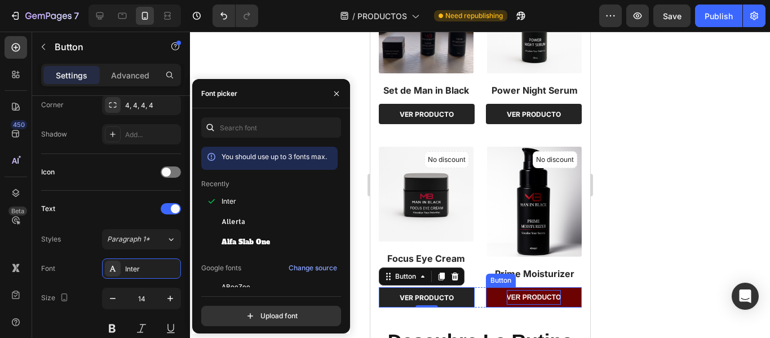
click at [506, 293] on strong "VER PRODUCTO" at bounding box center [533, 297] width 54 height 8
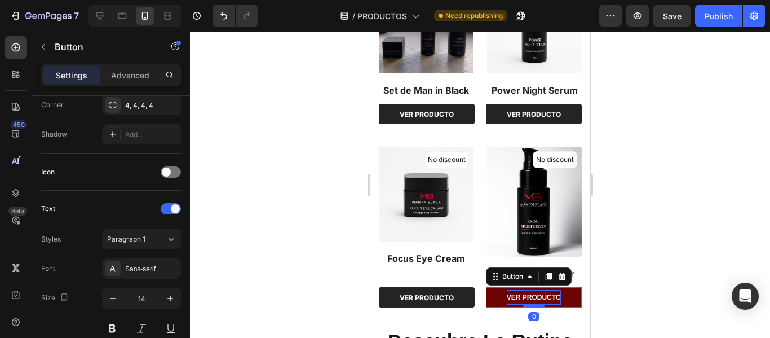
click at [506, 293] on strong "VER PRODUCTO" at bounding box center [533, 297] width 54 height 8
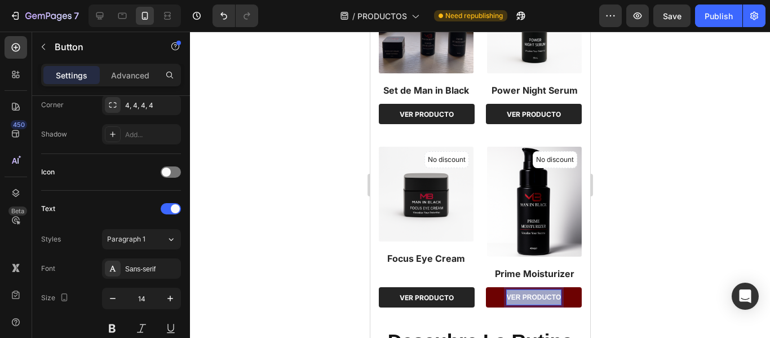
click at [506, 293] on strong "VER PRODUCTO" at bounding box center [533, 297] width 54 height 8
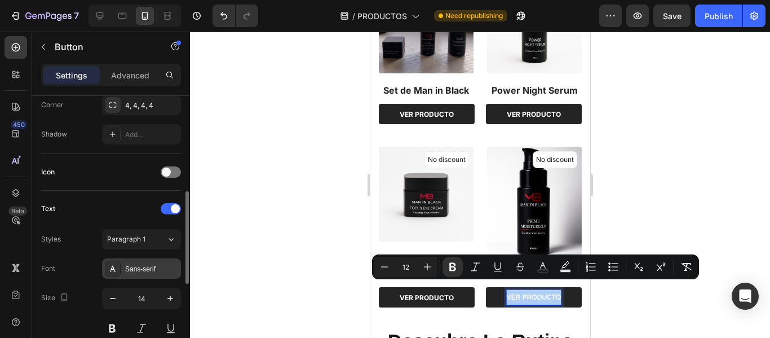
click at [125, 261] on div "Sans-serif" at bounding box center [141, 268] width 79 height 20
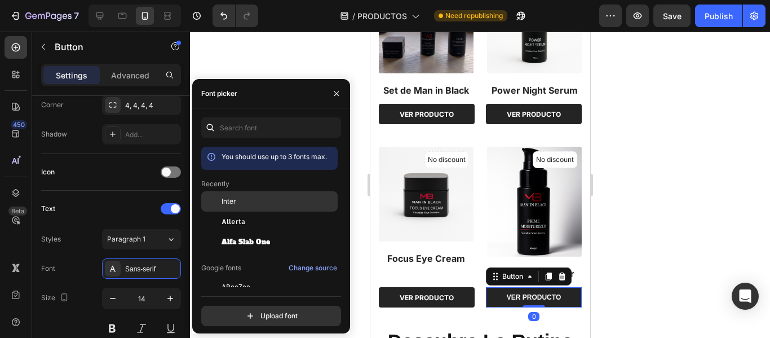
click at [253, 201] on div "Inter" at bounding box center [279, 201] width 114 height 10
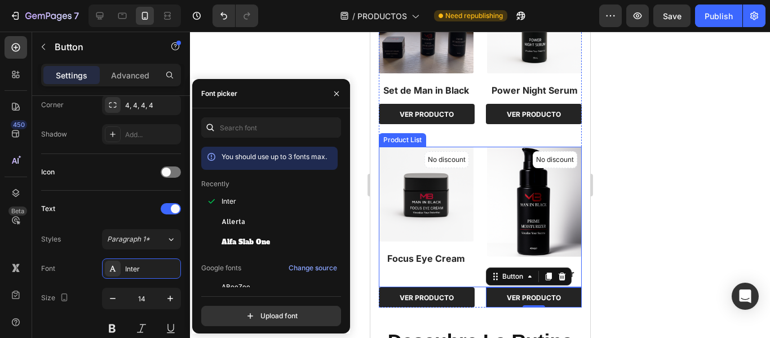
scroll to position [338, 0]
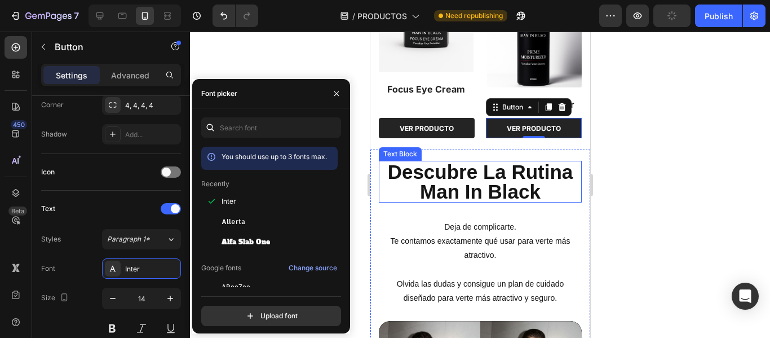
click at [469, 178] on p "descubre la rutina man in black" at bounding box center [480, 181] width 201 height 39
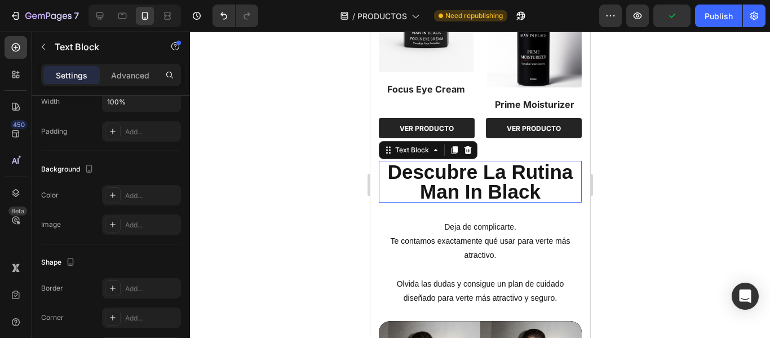
scroll to position [0, 0]
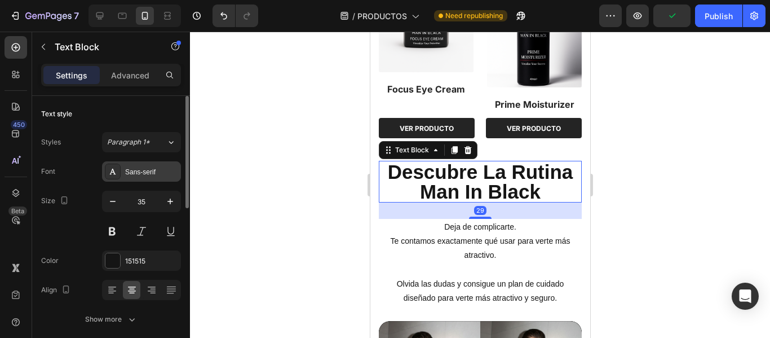
click at [131, 179] on div "Sans-serif" at bounding box center [141, 171] width 79 height 20
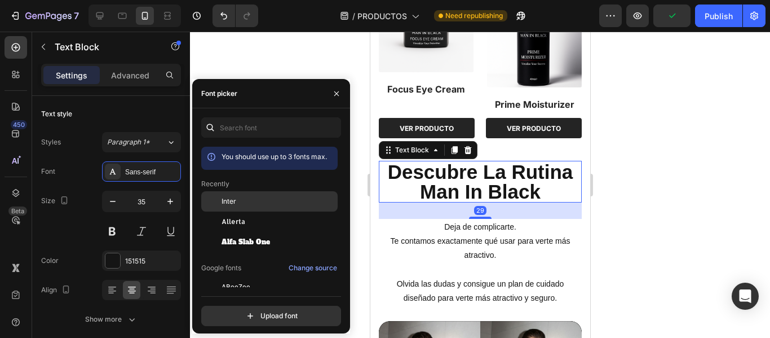
click at [253, 204] on div "Inter" at bounding box center [279, 201] width 114 height 10
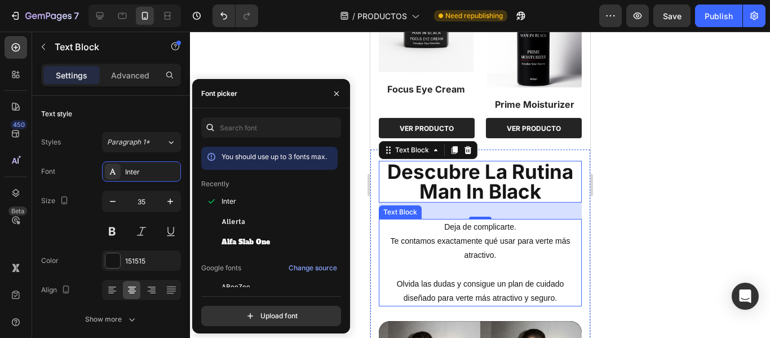
click at [473, 234] on p "Te contamos exactamente qué usar para verte más atractivo." at bounding box center [480, 248] width 201 height 28
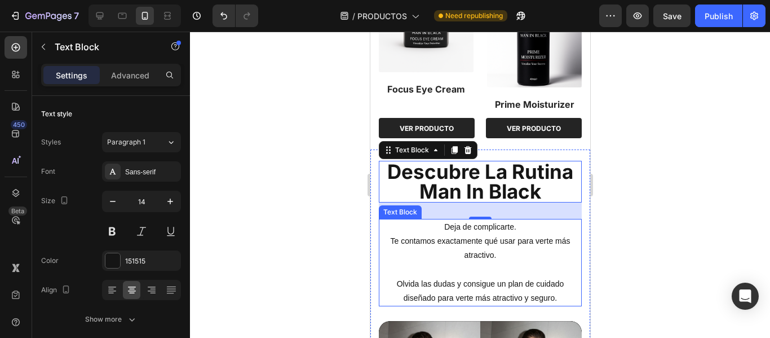
click at [473, 234] on p "Te contamos exactamente qué usar para verte más atractivo." at bounding box center [480, 248] width 201 height 28
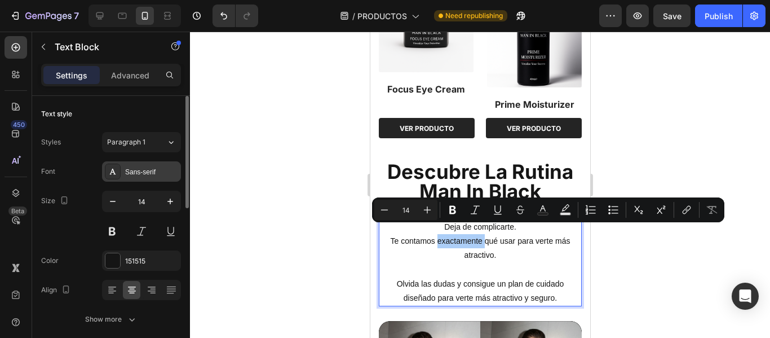
click at [130, 172] on div "Sans-serif" at bounding box center [151, 172] width 53 height 10
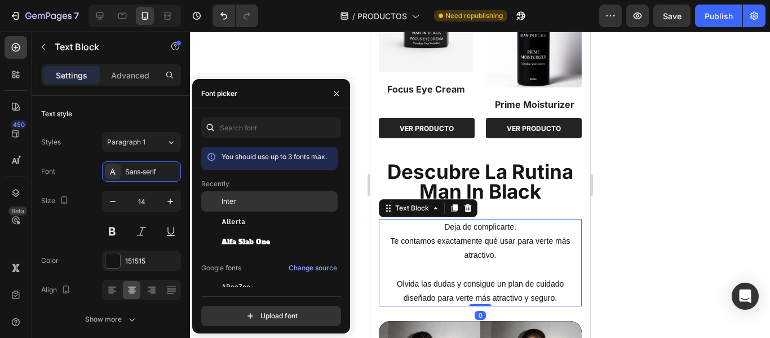
click at [239, 205] on div "Inter" at bounding box center [279, 201] width 114 height 10
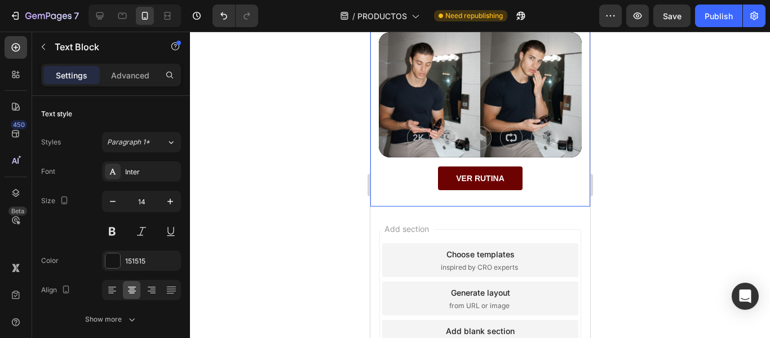
scroll to position [620, 0]
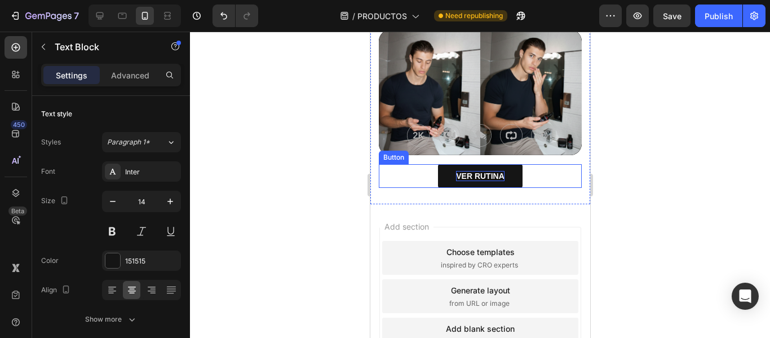
click at [469, 171] on p "VER RUTINA" at bounding box center [480, 176] width 49 height 10
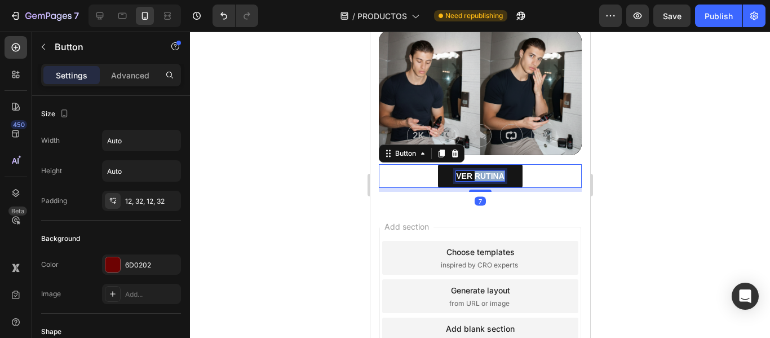
click at [469, 171] on p "VER RUTINA" at bounding box center [480, 176] width 49 height 10
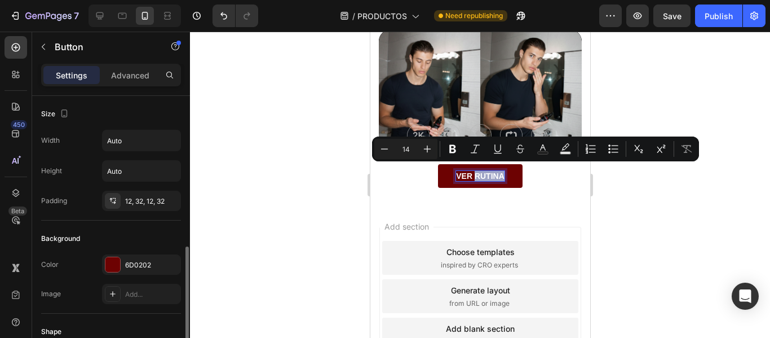
scroll to position [282, 0]
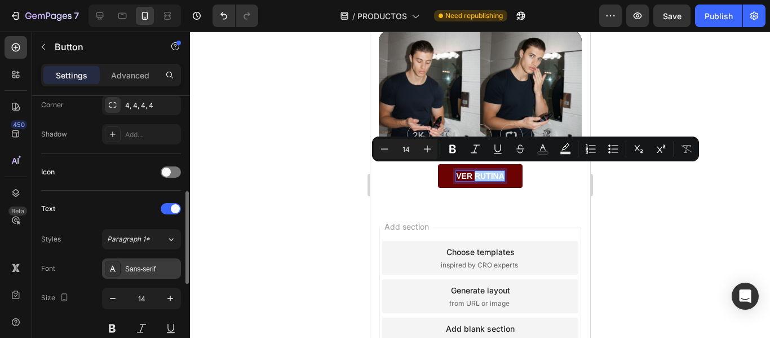
drag, startPoint x: 139, startPoint y: 273, endPoint x: 148, endPoint y: 271, distance: 8.6
click at [139, 272] on div "Sans-serif" at bounding box center [151, 269] width 53 height 10
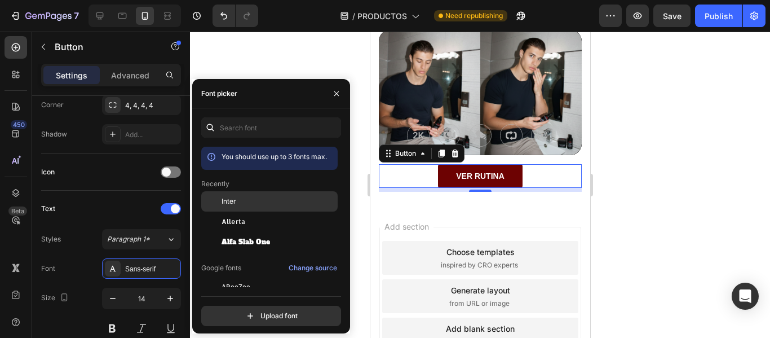
click at [247, 202] on div "Inter" at bounding box center [279, 201] width 114 height 10
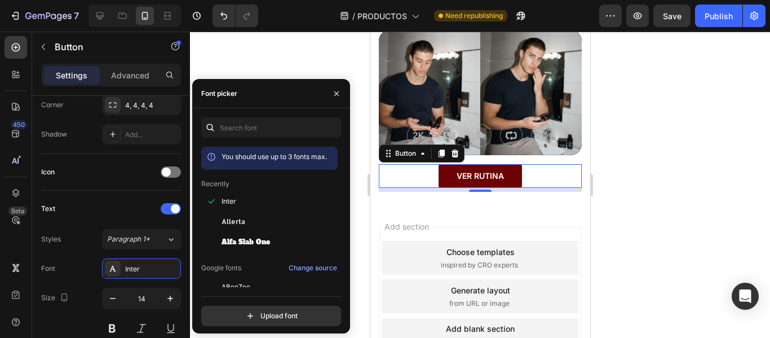
click at [261, 64] on div at bounding box center [480, 185] width 580 height 306
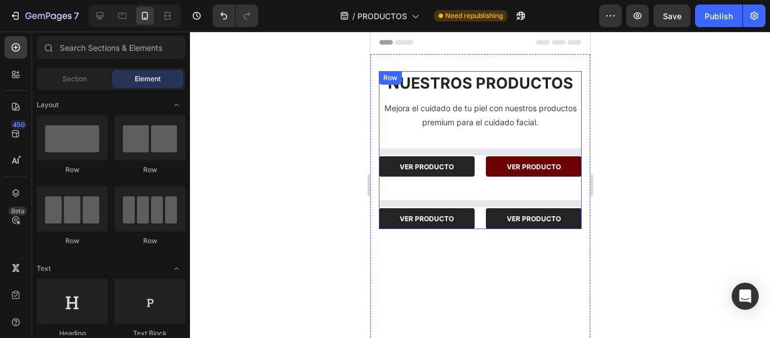
scroll to position [0, 0]
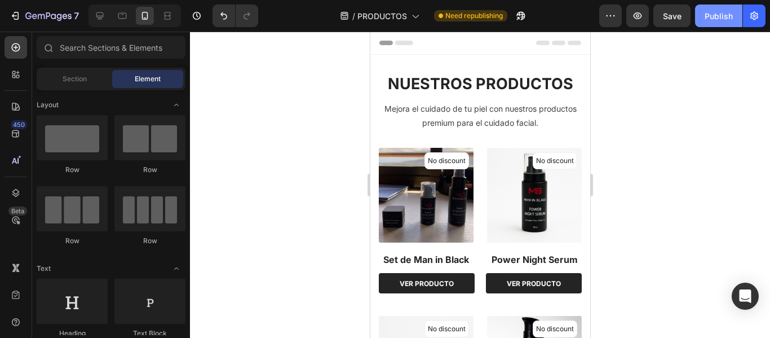
click at [725, 19] on div "Publish" at bounding box center [719, 16] width 28 height 12
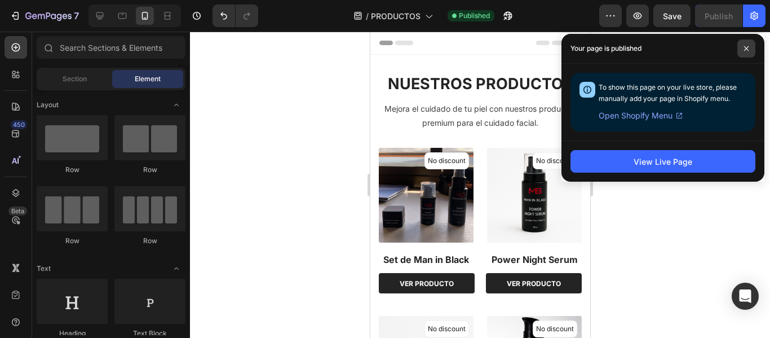
click at [752, 53] on span at bounding box center [747, 48] width 18 height 18
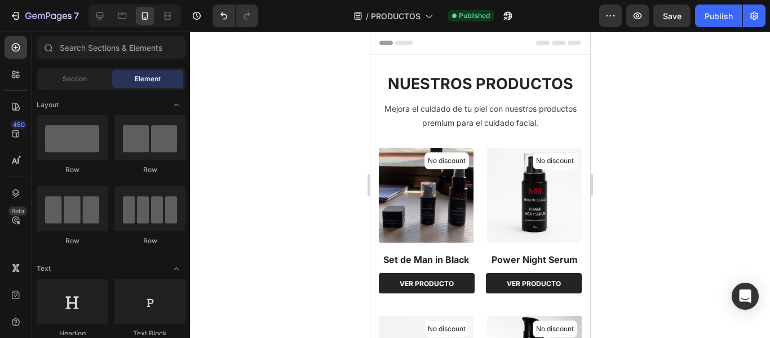
click at [228, 134] on div at bounding box center [480, 185] width 580 height 306
